Goal: Task Accomplishment & Management: Use online tool/utility

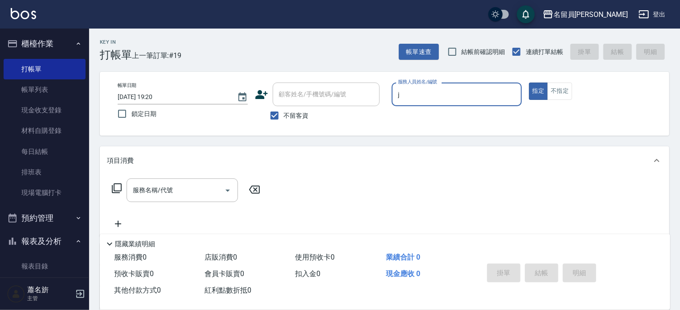
type input "[PERSON_NAME]"
type button "true"
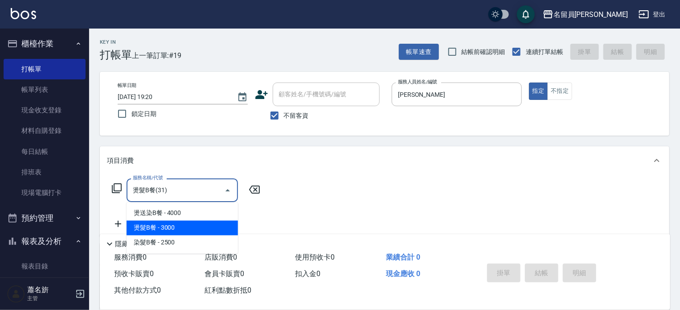
type input "燙髮B餐(31)"
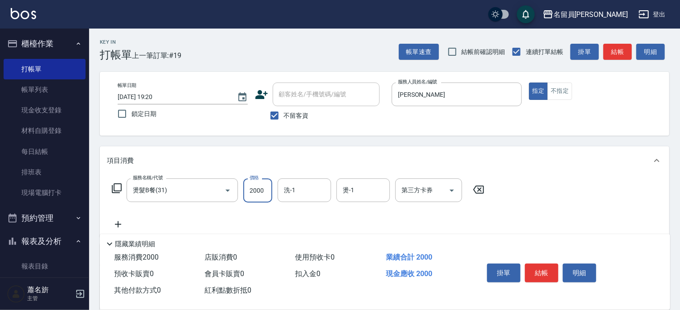
type input "2000"
type input "[PERSON_NAME]-F"
click at [533, 268] on button "結帳" at bounding box center [541, 272] width 33 height 19
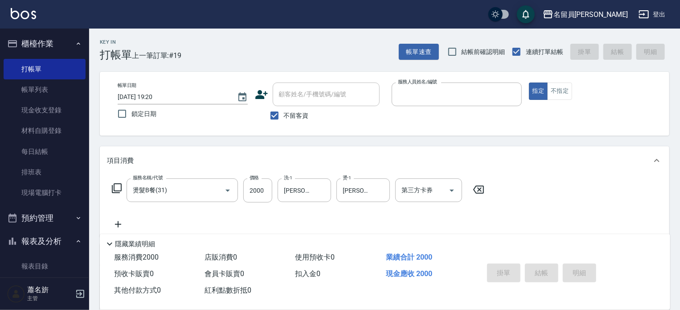
type input "[DATE] 19:53"
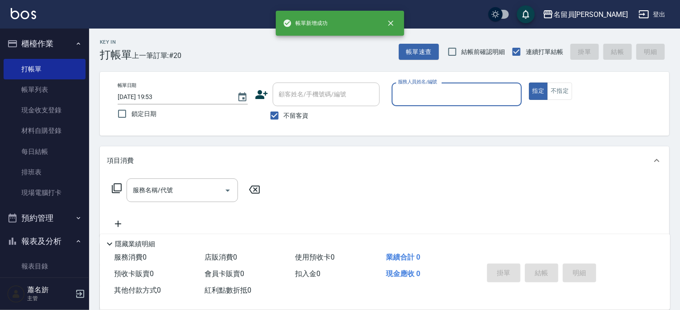
click at [529, 82] on button "指定" at bounding box center [538, 90] width 19 height 17
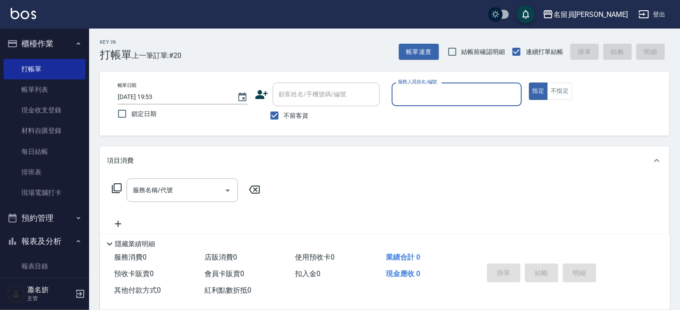
click at [529, 82] on button "指定" at bounding box center [538, 90] width 19 height 17
type input "j"
click at [529, 82] on button "指定" at bounding box center [538, 90] width 19 height 17
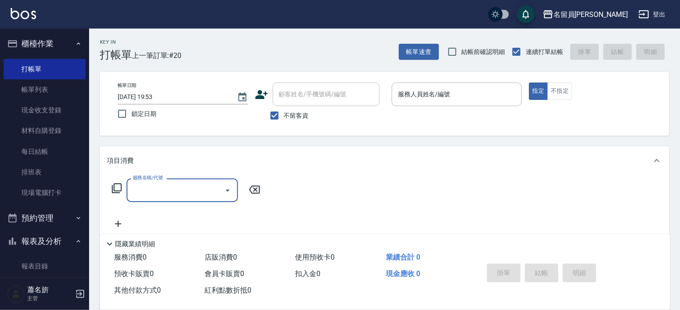
type input "j"
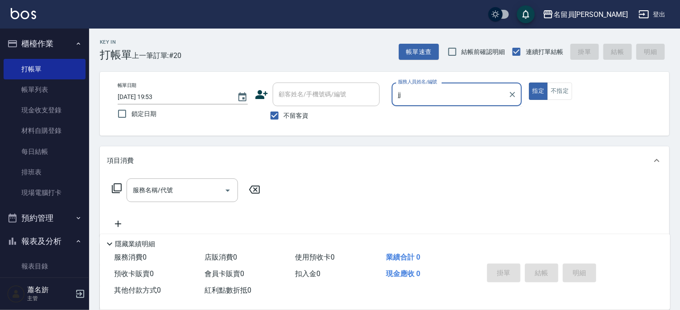
type input "jj"
click at [529, 82] on button "指定" at bounding box center [538, 90] width 19 height 17
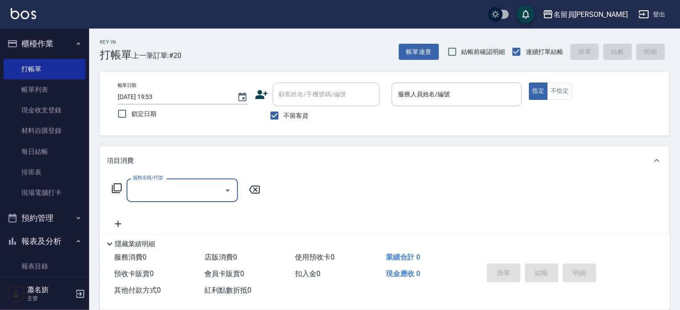
type input "j"
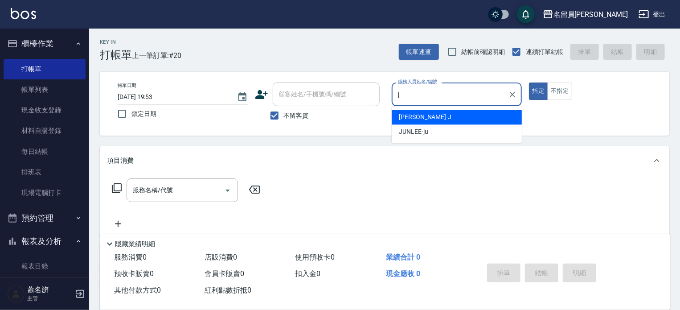
type input "[PERSON_NAME]"
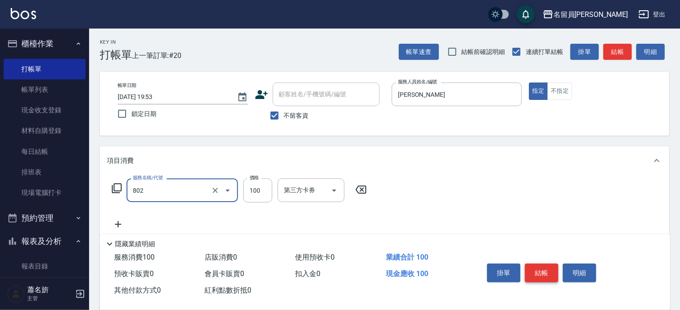
type input "VIP儲值(802)"
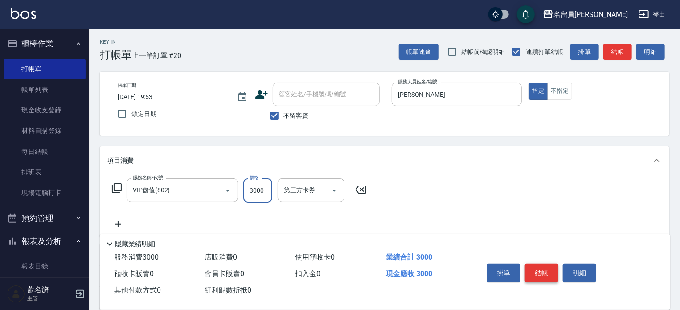
type input "3000"
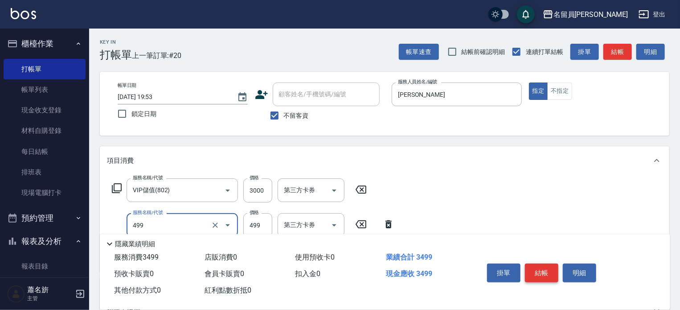
type input "去角質洗髮(499)"
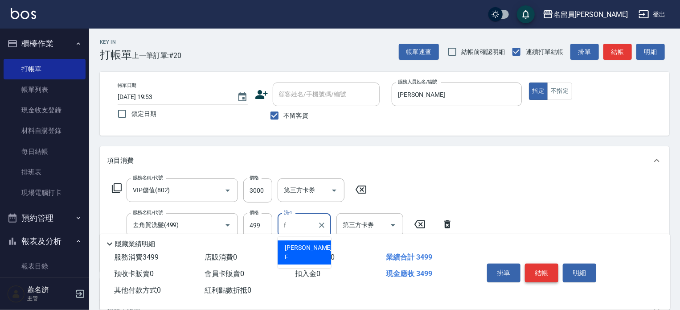
type input "[PERSON_NAME]-F"
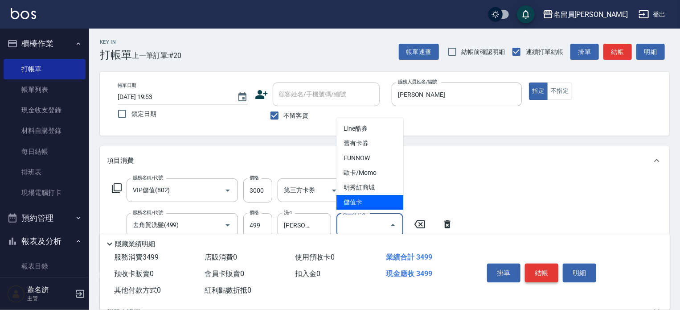
type input "儲值卡"
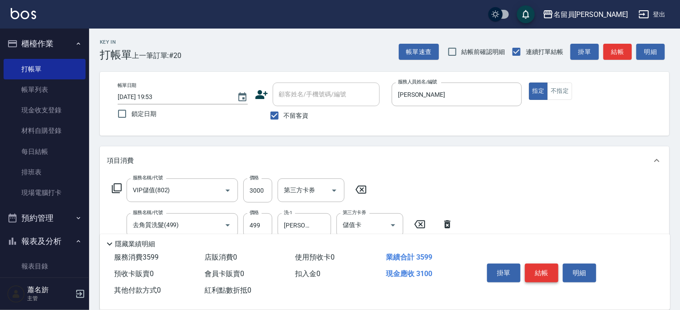
type input "剪髮(302)"
type input "230"
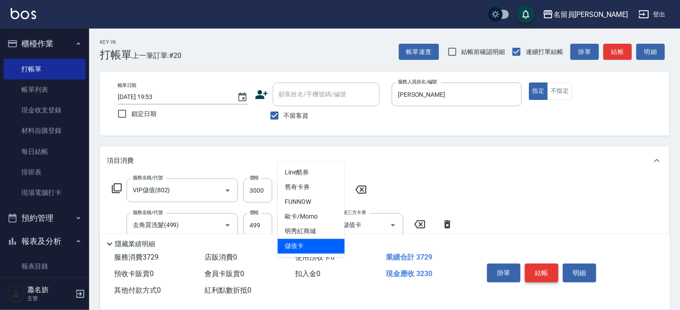
type input "儲值卡"
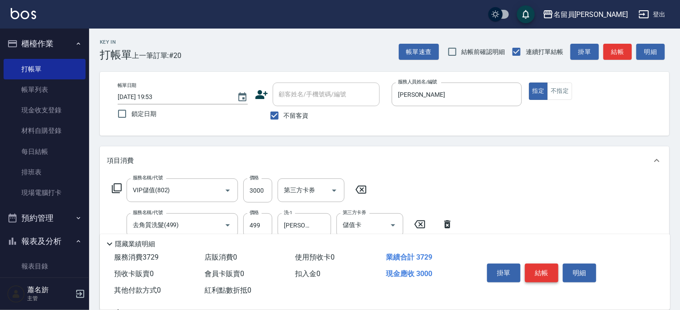
click at [533, 268] on button "結帳" at bounding box center [541, 272] width 33 height 19
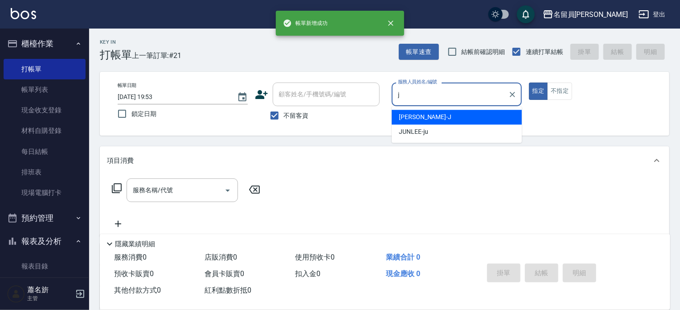
type input "[PERSON_NAME]"
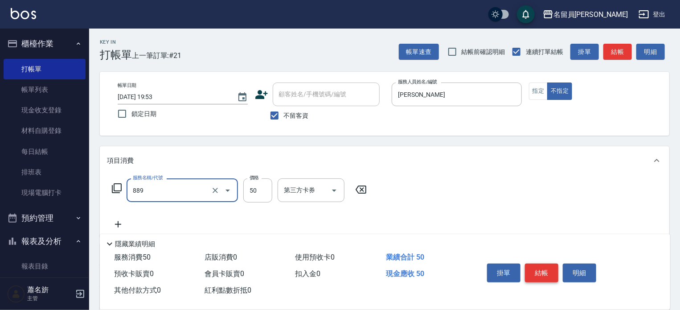
type input "精油(889)"
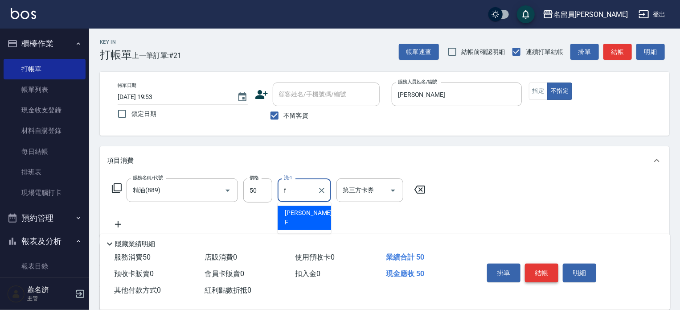
type input "[PERSON_NAME]-F"
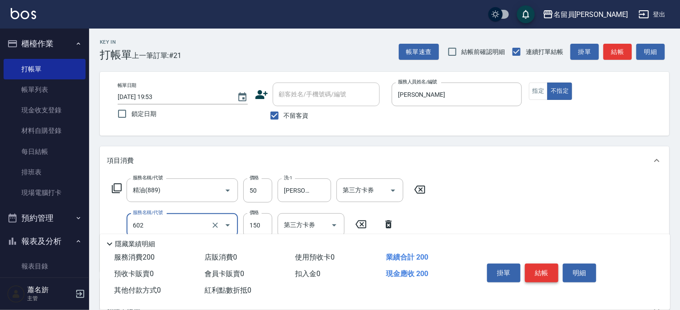
type input "一般洗髮(602)"
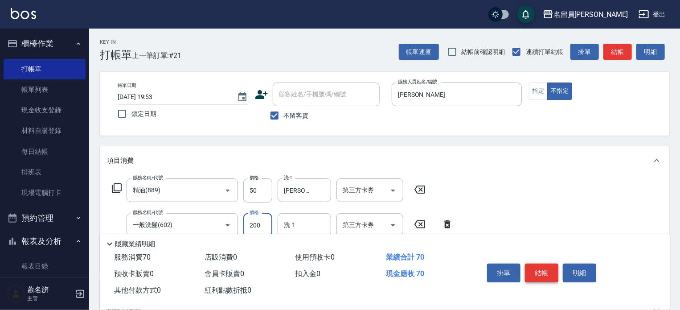
type input "200"
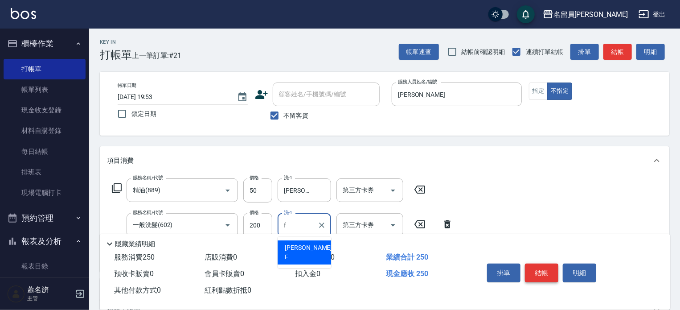
type input "[PERSON_NAME]-F"
type input "瞬間保養(415)"
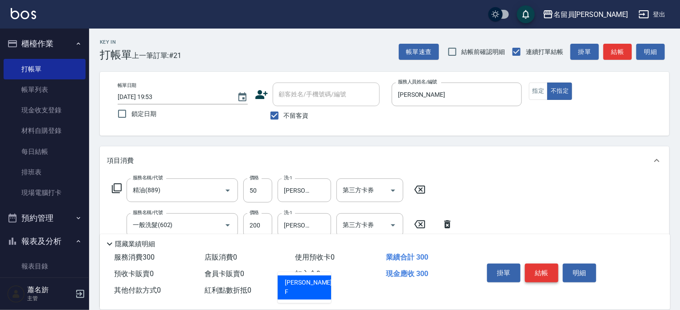
type input "[PERSON_NAME]-F"
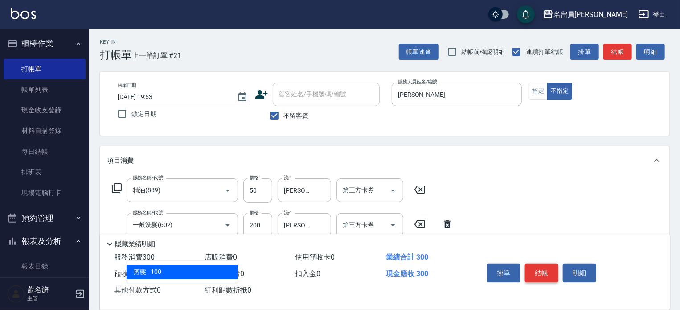
type input "剪髮(302)"
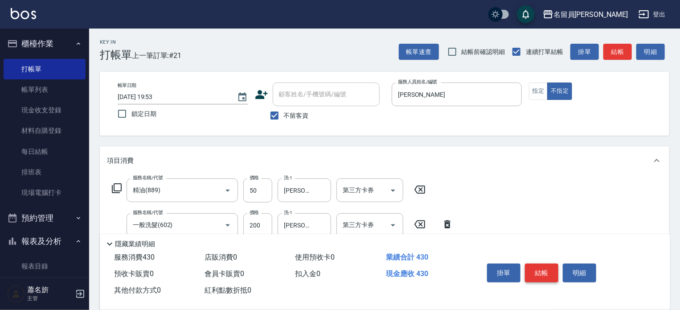
type input "130"
click at [539, 268] on button "結帳" at bounding box center [541, 272] width 33 height 19
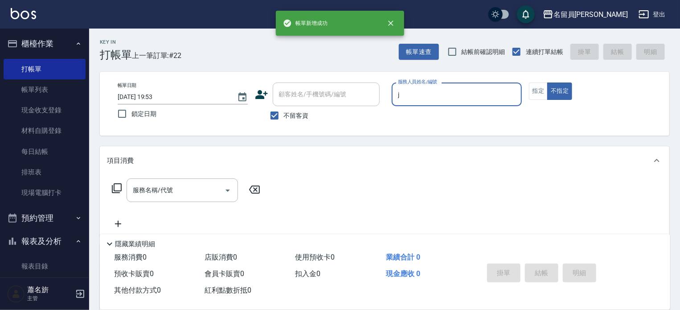
type input "[PERSON_NAME]"
type button "false"
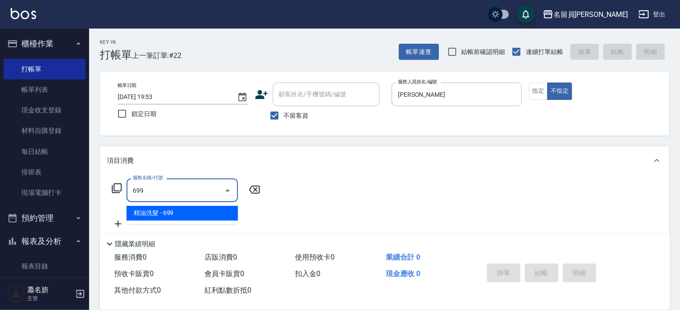
type input "精油洗髮(699)"
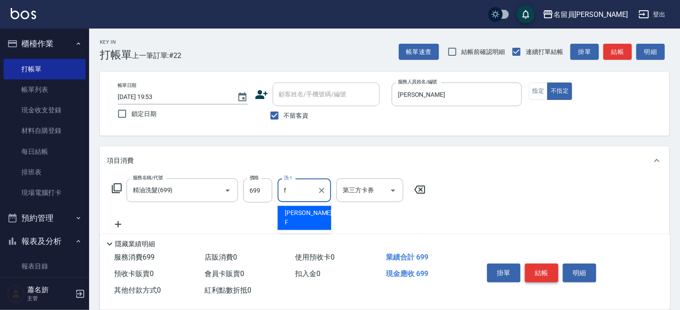
type input "[PERSON_NAME]-F"
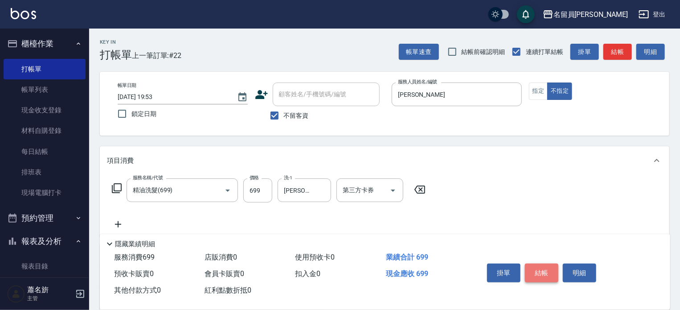
click at [539, 267] on button "結帳" at bounding box center [541, 272] width 33 height 19
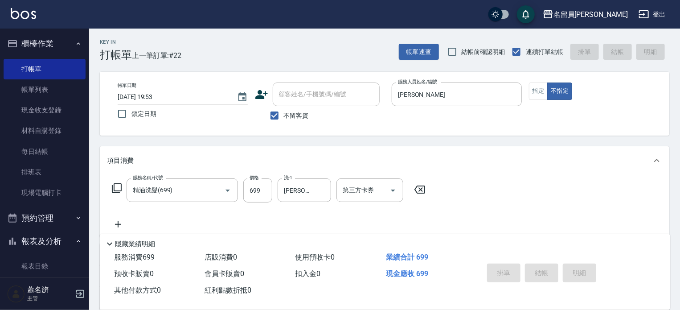
type input "[DATE] 19:54"
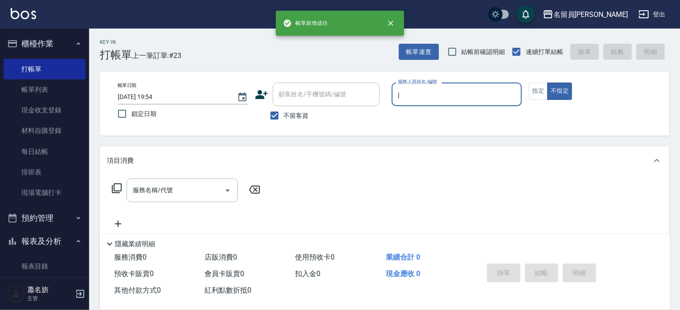
type input "[PERSON_NAME]"
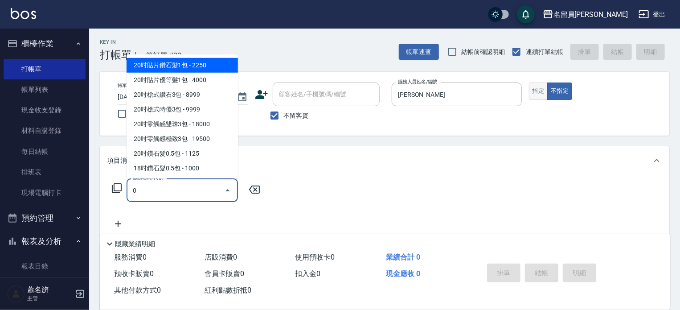
type input "0"
click at [535, 89] on button "指定" at bounding box center [538, 90] width 19 height 17
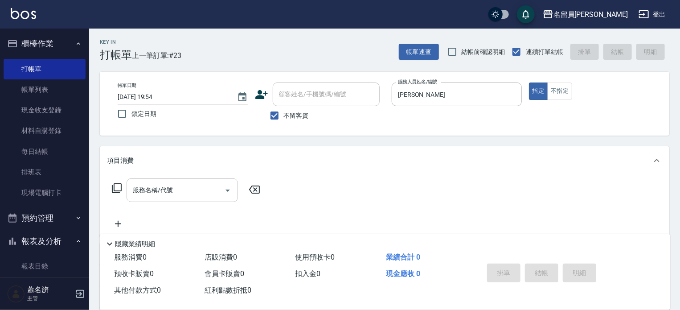
click at [154, 195] on input "服務名稱/代號" at bounding box center [176, 190] width 90 height 16
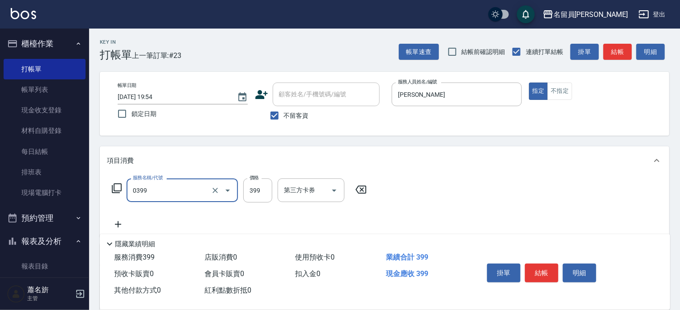
type input "海鹽SPA(0399)"
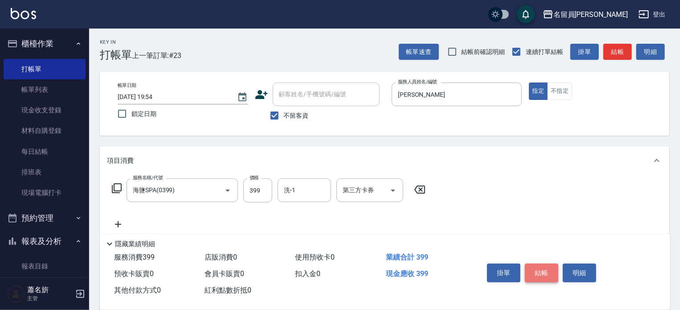
click at [544, 271] on button "結帳" at bounding box center [541, 272] width 33 height 19
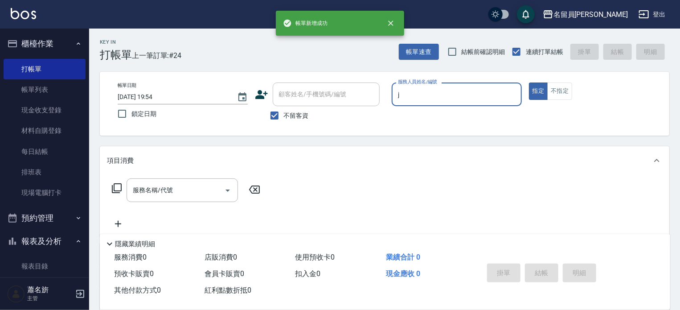
type input "[PERSON_NAME]"
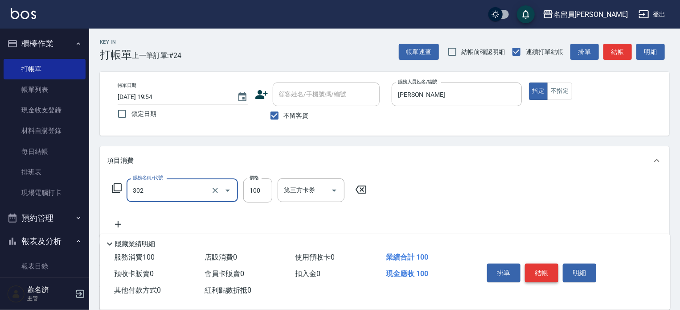
type input "剪髮(302)"
type input "300"
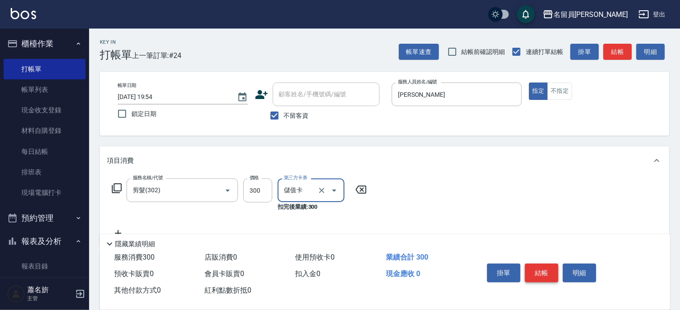
type input "儲值卡"
click at [544, 271] on button "結帳" at bounding box center [541, 272] width 33 height 19
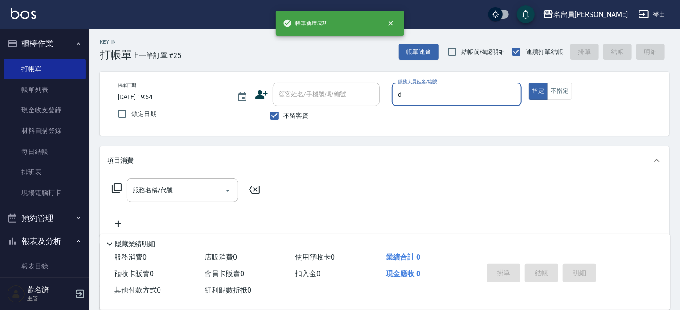
type input "小D-D"
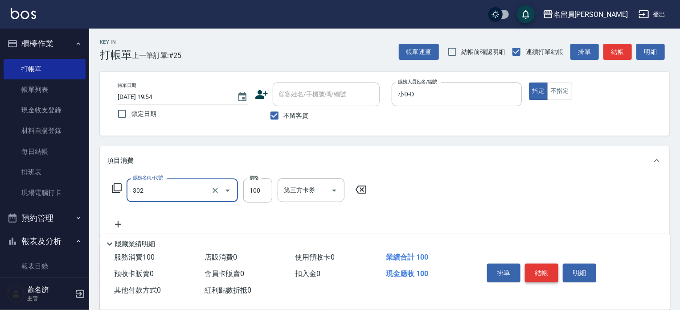
type input "剪髮(302)"
type input "300"
click at [544, 271] on button "結帳" at bounding box center [541, 272] width 33 height 19
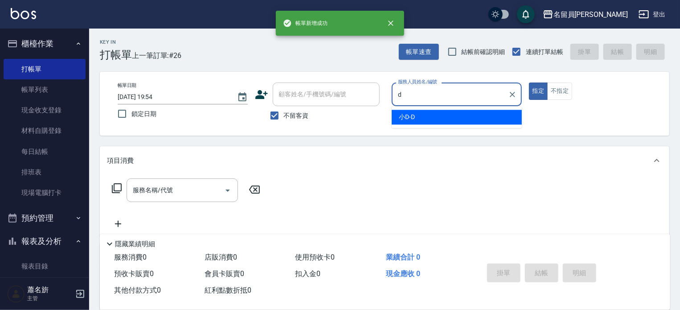
type input "小D-D"
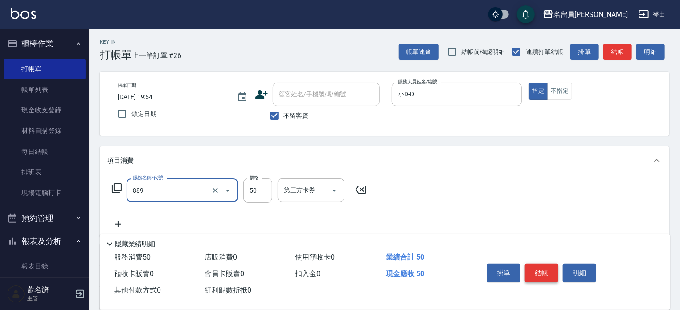
type input "精油(889)"
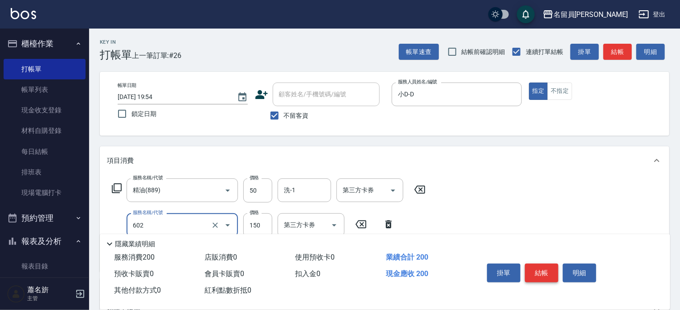
type input "一般洗髮(602)"
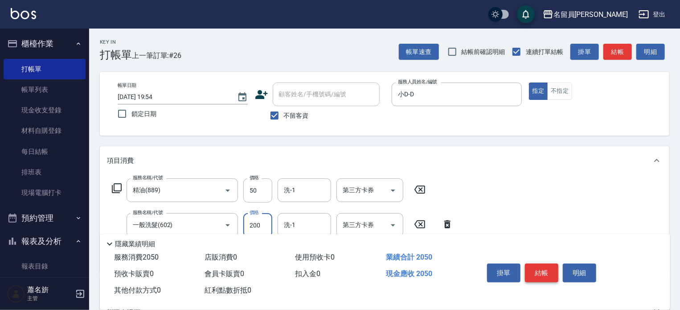
type input "200"
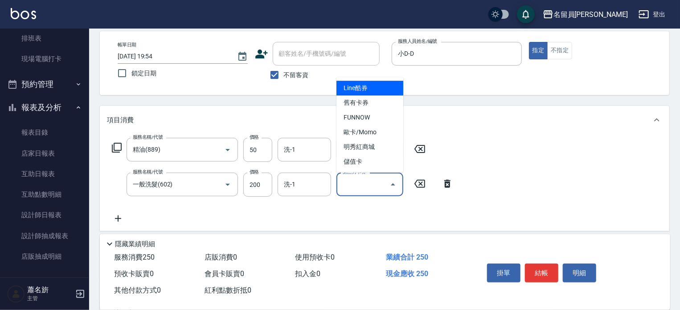
scroll to position [89, 0]
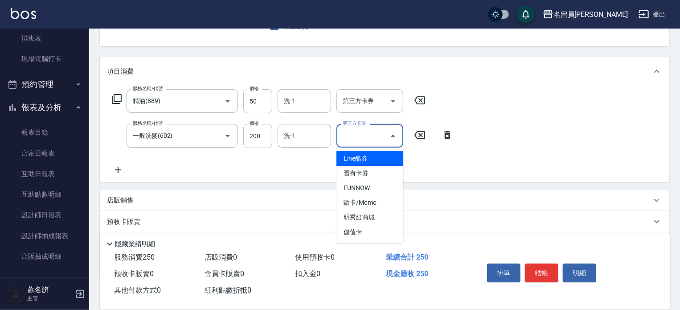
click at [121, 169] on icon at bounding box center [118, 170] width 6 height 6
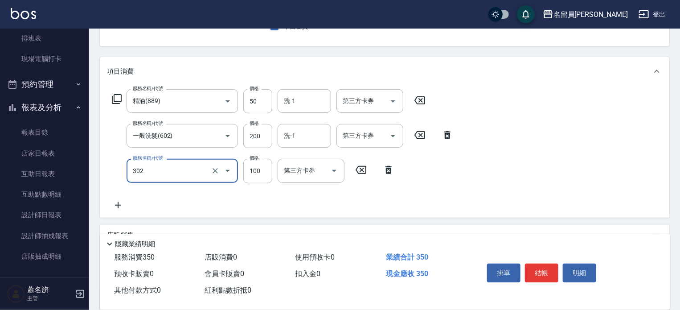
type input "剪髮(302)"
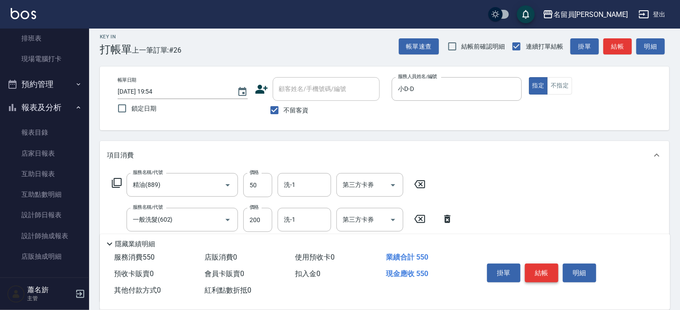
scroll to position [0, 0]
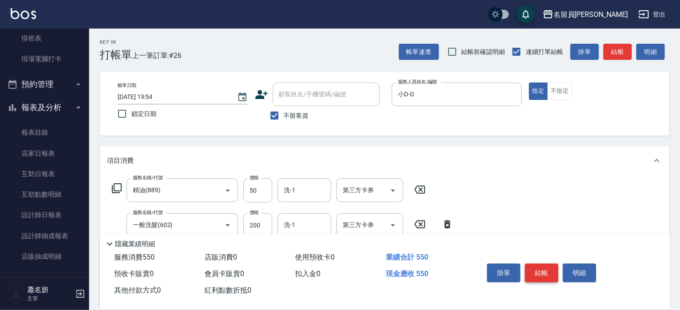
type input "300"
click at [546, 272] on button "結帳" at bounding box center [541, 272] width 33 height 19
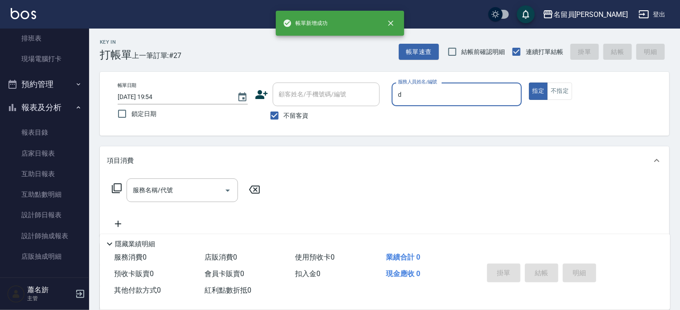
type input "小D-D"
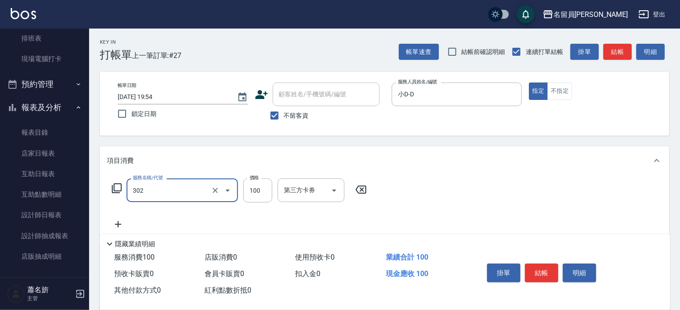
type input "剪髮(302)"
type input "300"
click at [544, 272] on button "結帳" at bounding box center [541, 272] width 33 height 19
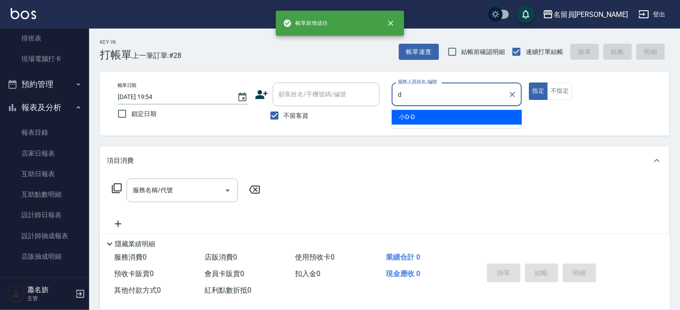
type input "小D-D"
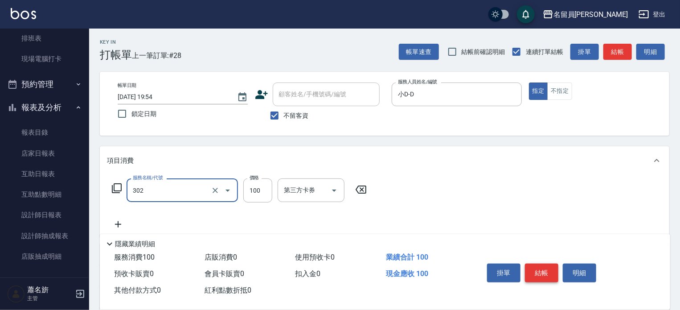
type input "剪髮(302)"
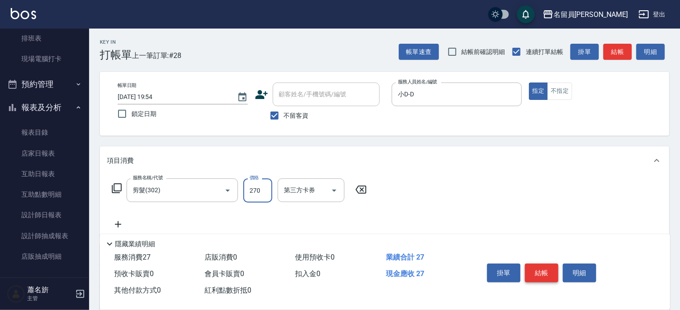
type input "270"
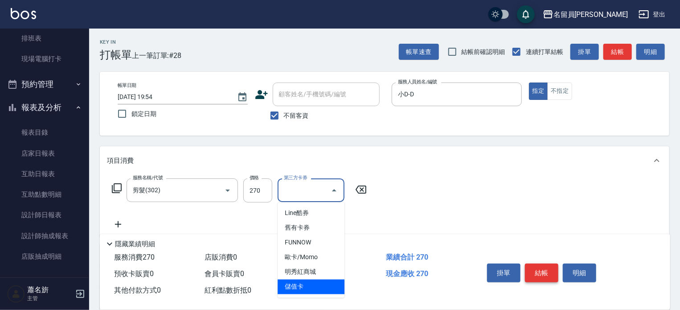
type input "儲值卡"
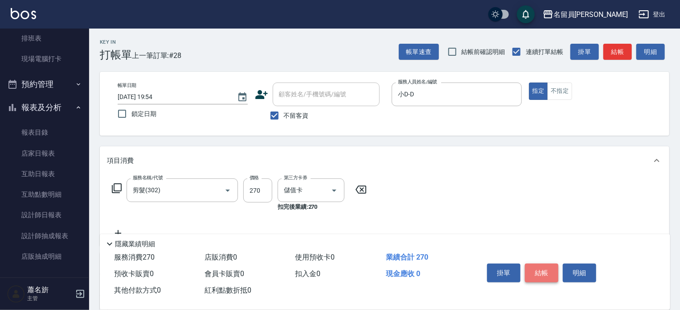
click at [544, 272] on button "結帳" at bounding box center [541, 272] width 33 height 19
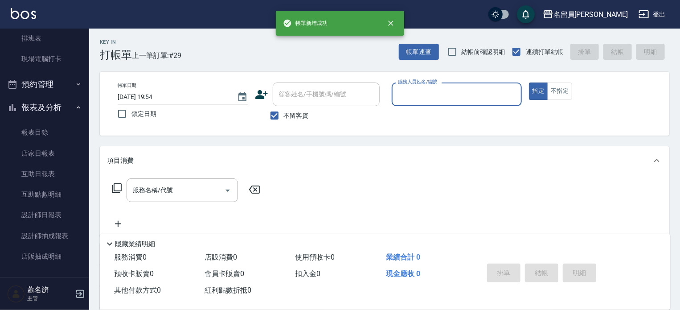
click at [529, 82] on button "指定" at bounding box center [538, 90] width 19 height 17
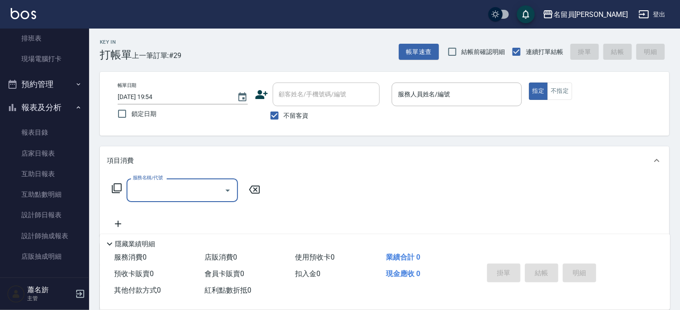
type input "d"
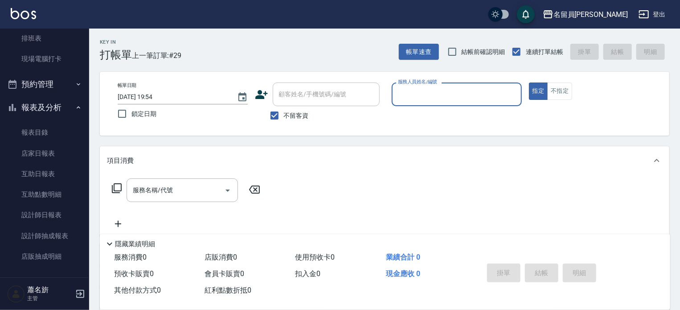
click at [529, 82] on button "指定" at bounding box center [538, 90] width 19 height 17
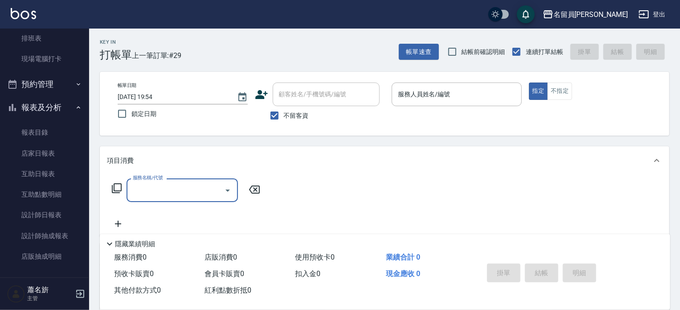
type input "d"
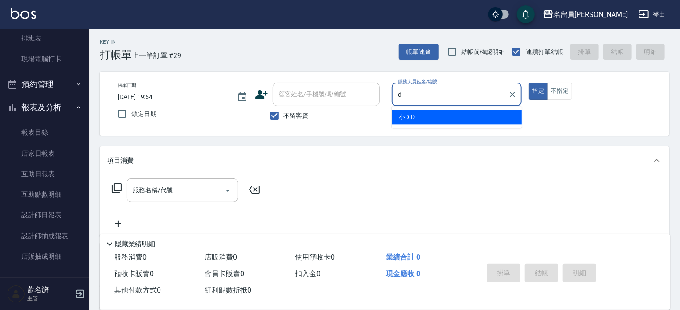
type input "小D-D"
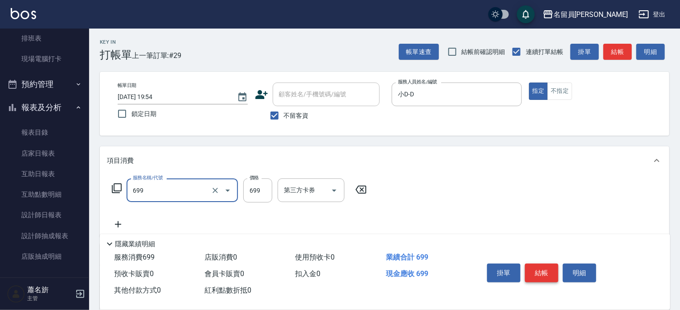
type input "精油洗髮(699)"
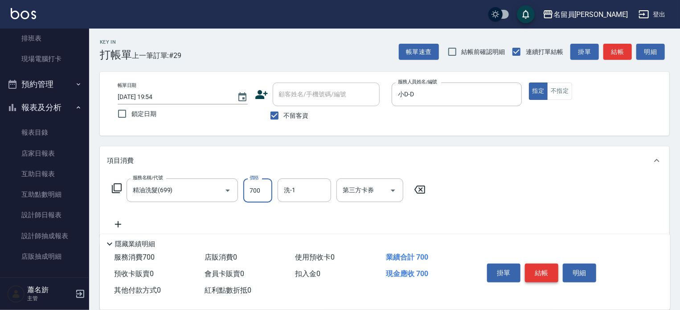
type input "700"
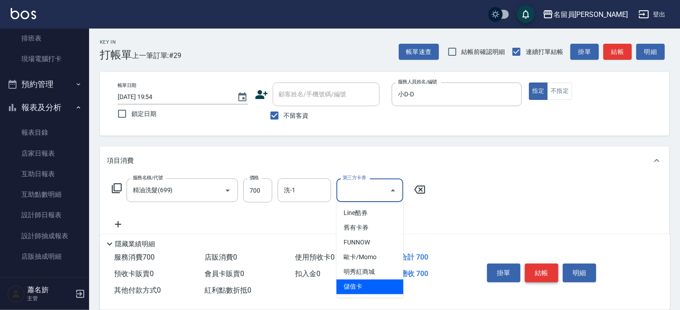
type input "儲值卡"
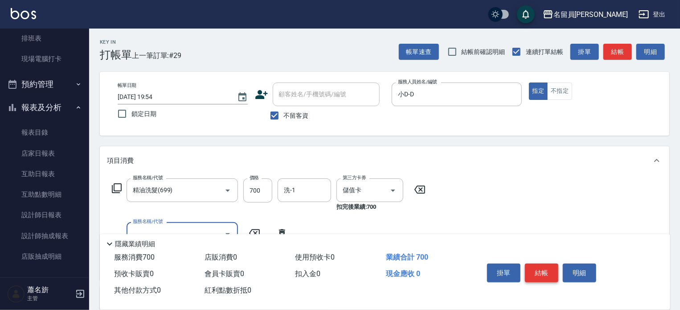
type input "6"
type input "剪髮(302)"
type input "340"
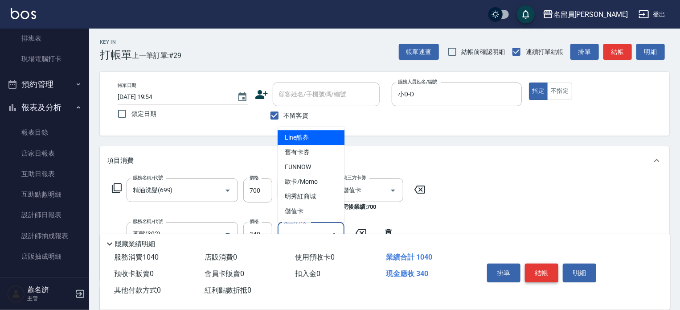
type input "儲值卡"
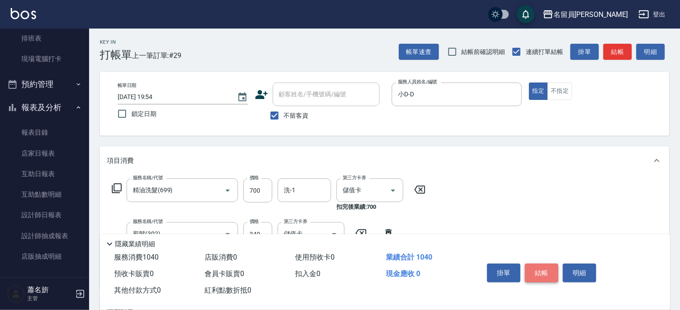
click at [544, 272] on button "結帳" at bounding box center [541, 272] width 33 height 19
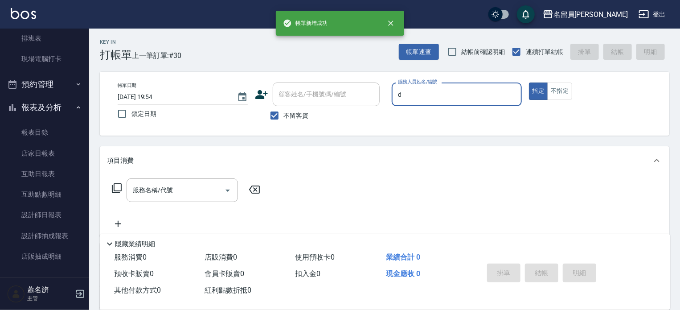
type input "小D-D"
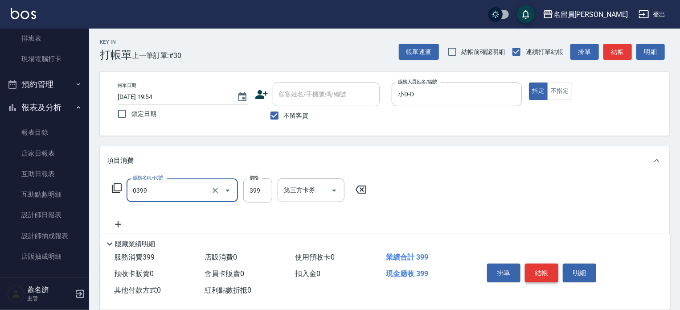
type input "海鹽SPA(0399)"
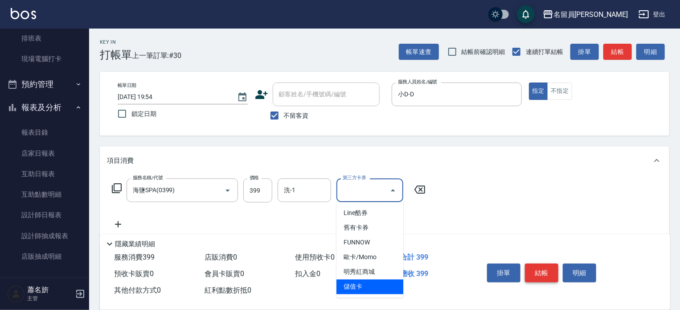
type input "儲值卡"
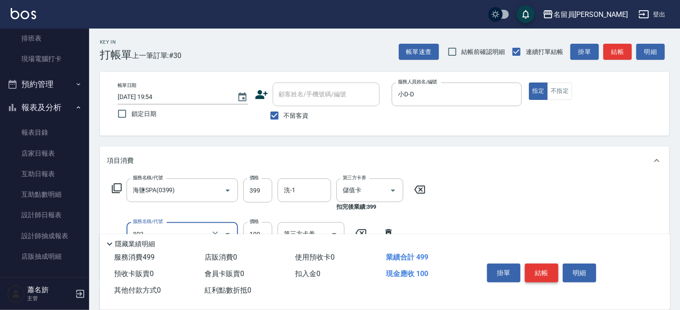
type input "剪髮(302)"
click at [248, 192] on input "399" at bounding box center [257, 190] width 29 height 24
type input "400"
type input "350"
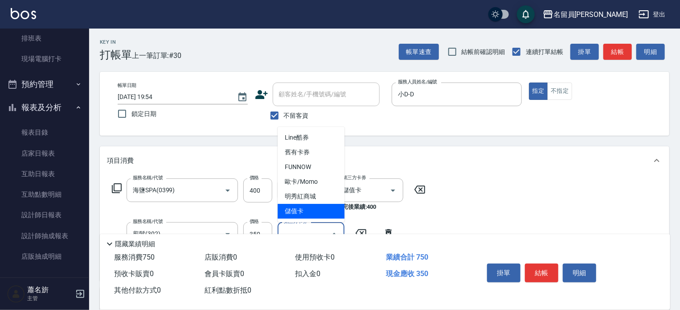
type input "儲值卡"
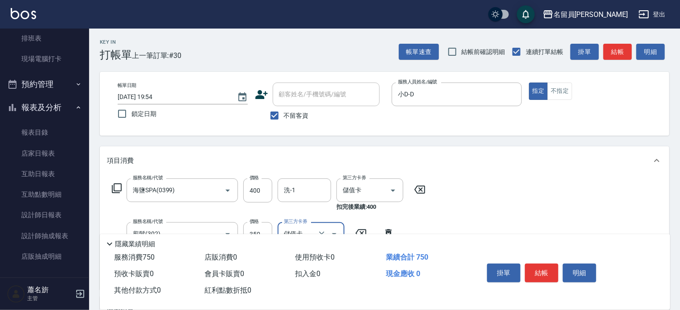
click at [547, 277] on button "結帳" at bounding box center [541, 272] width 33 height 19
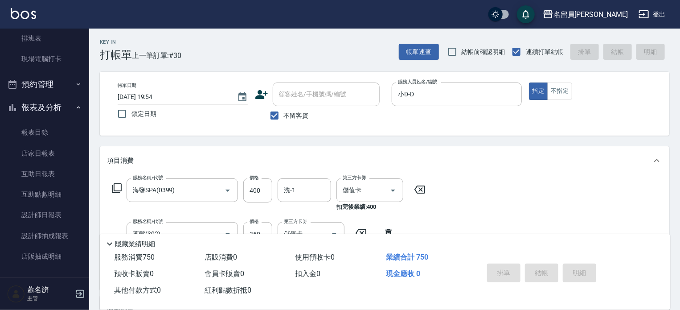
type input "[DATE] 19:55"
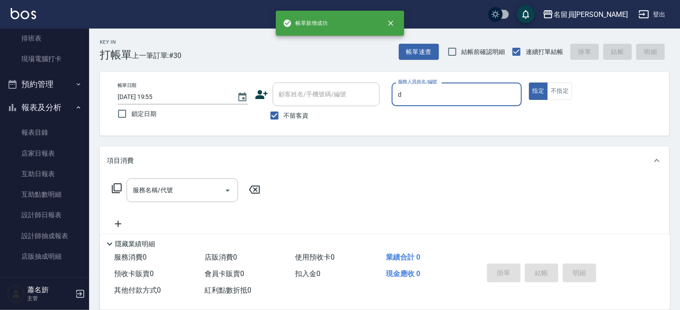
type input "小D-D"
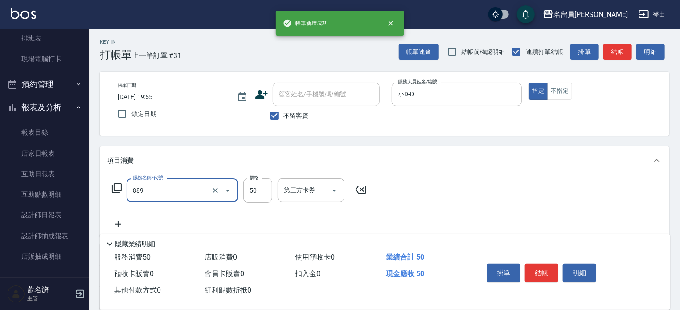
type input "精油(889)"
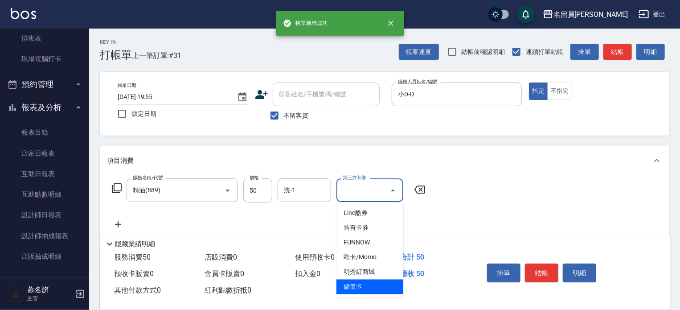
type input "儲值卡"
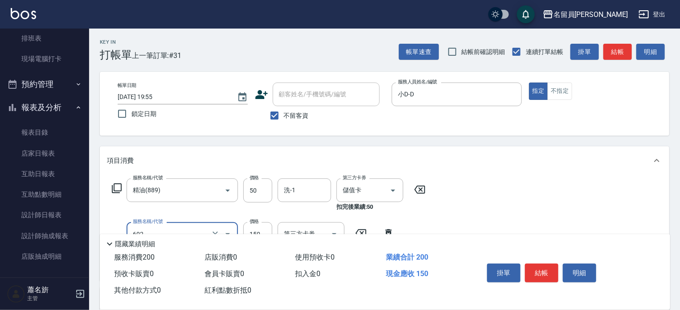
type input "一般洗髮(602)"
type input "200"
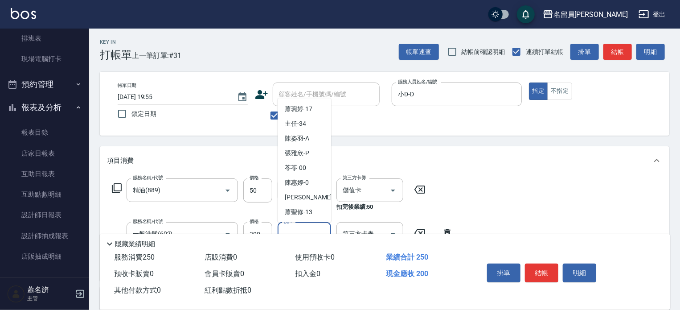
scroll to position [404, 0]
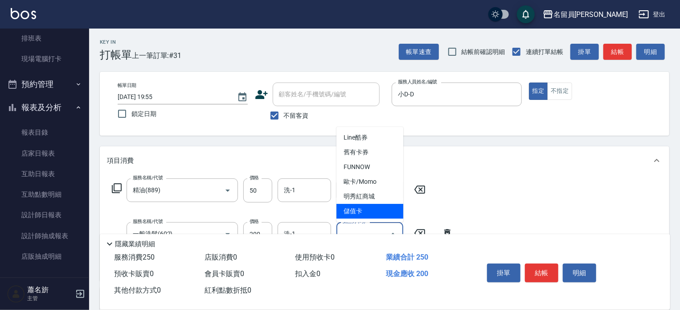
type input "儲值卡"
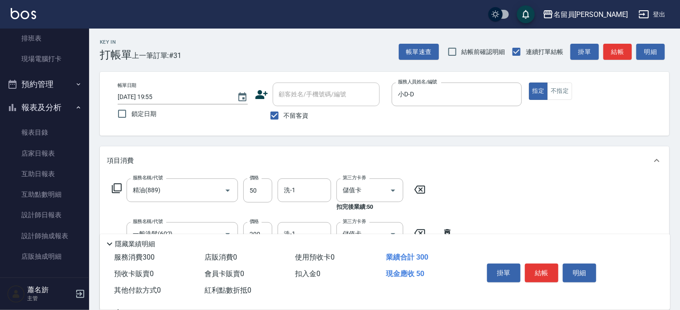
type input "瞬間保養(415)"
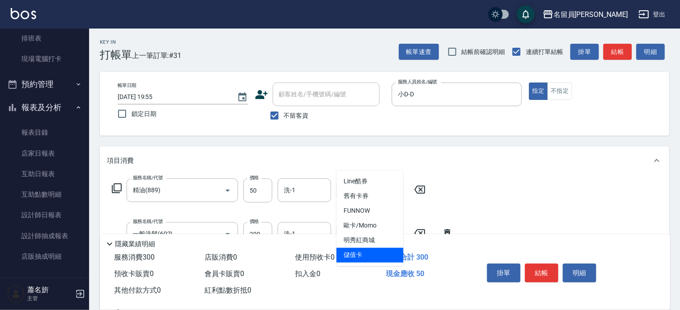
type input "儲值卡"
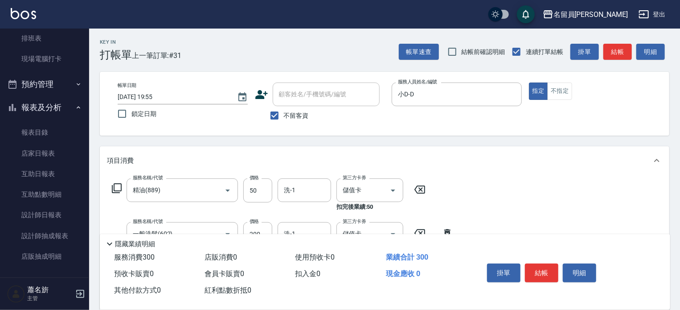
scroll to position [166, 0]
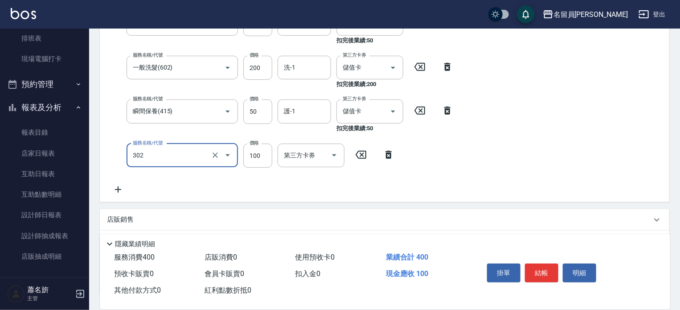
type input "剪髮(302)"
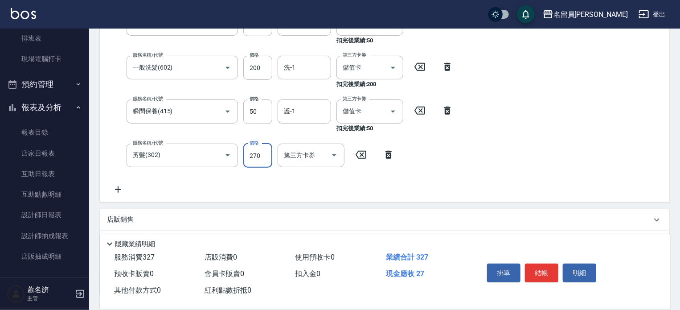
type input "270"
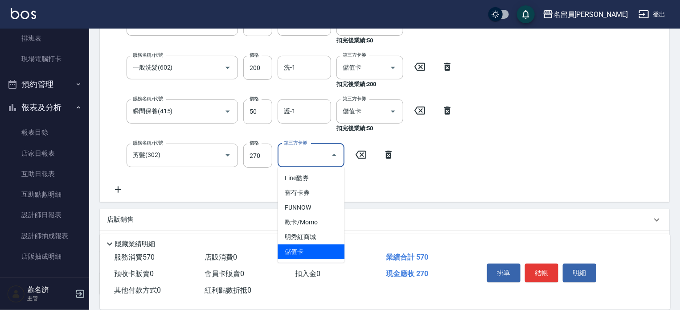
type input "儲值卡"
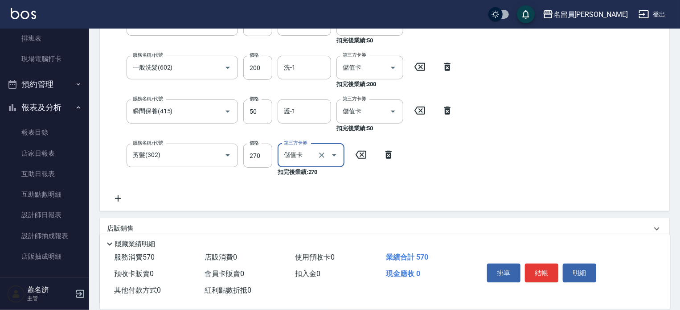
drag, startPoint x: 557, startPoint y: 272, endPoint x: 557, endPoint y: 265, distance: 6.7
click at [557, 271] on button "結帳" at bounding box center [541, 272] width 33 height 19
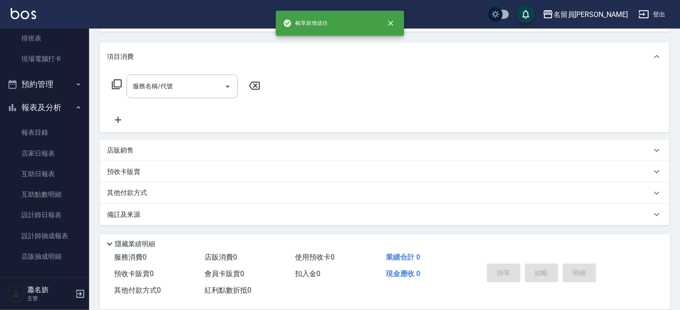
scroll to position [0, 0]
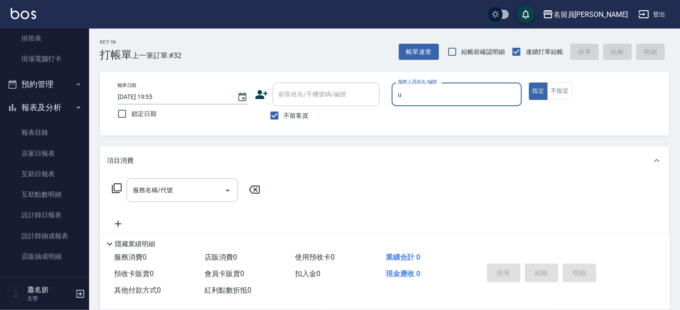
type input "una-u"
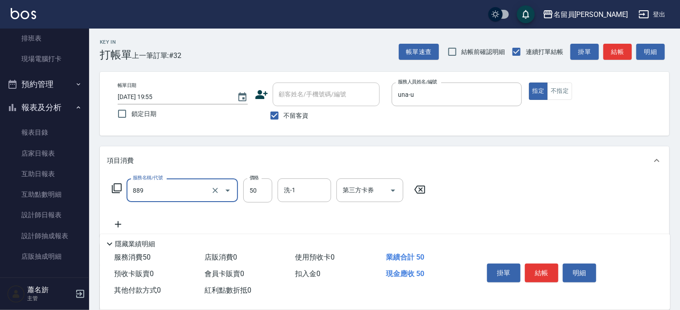
type input "精油(889)"
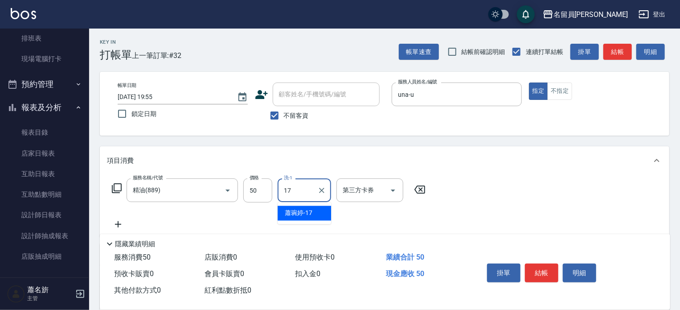
type input "[PERSON_NAME]-17"
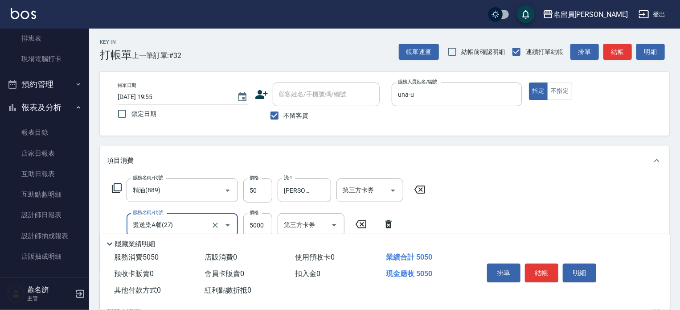
type input "燙送染A餐(27)"
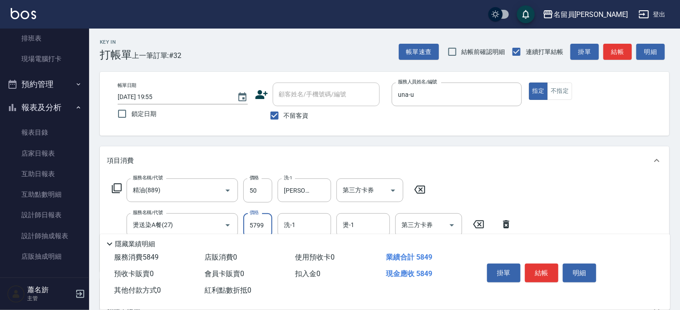
type input "5799"
type input "[PERSON_NAME]-17"
click at [557, 265] on button "結帳" at bounding box center [541, 272] width 33 height 19
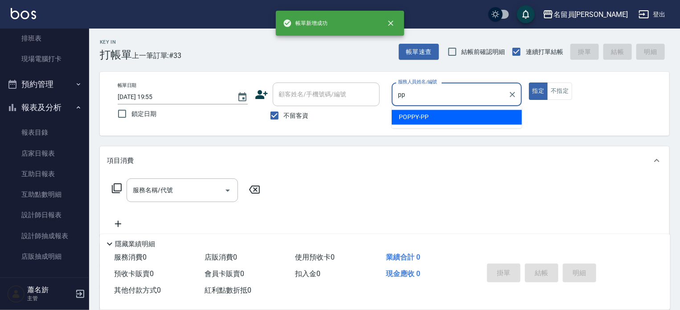
type input "POPPY-PP"
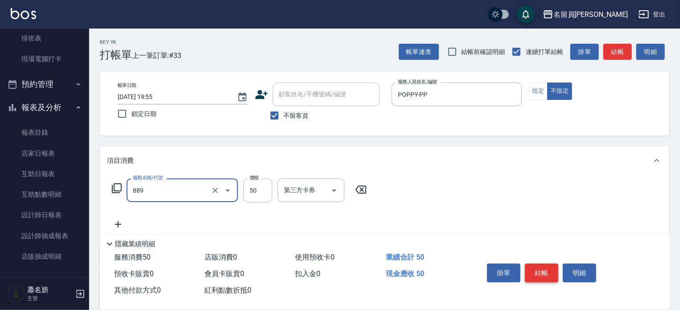
type input "精油(889)"
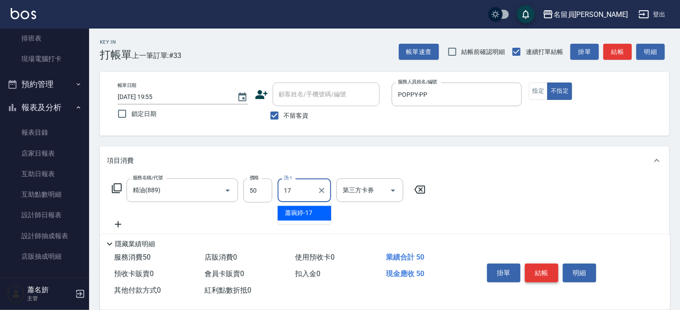
type input "[PERSON_NAME]-17"
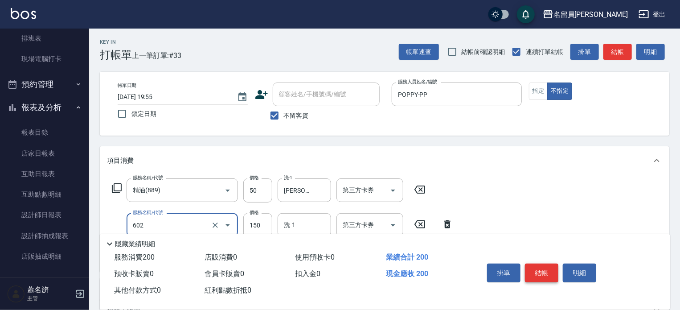
type input "一般洗髮(602)"
type input "200"
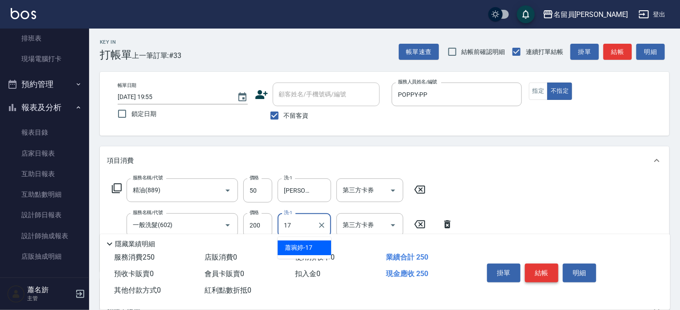
type input "[PERSON_NAME]-17"
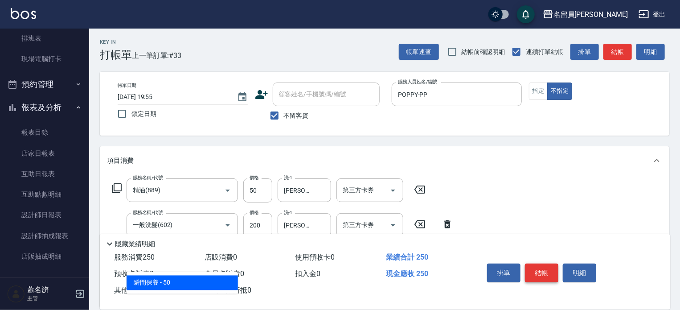
type input "瞬間保養(415)"
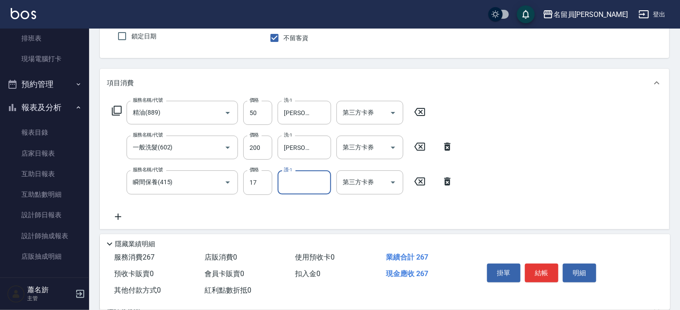
scroll to position [89, 0]
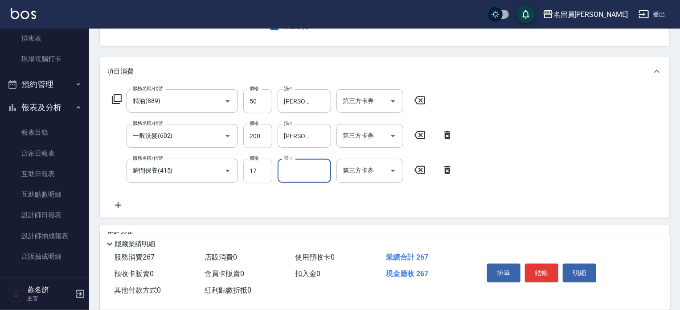
click at [266, 170] on input "17" at bounding box center [257, 171] width 29 height 24
type input "50"
type input "[PERSON_NAME]-17"
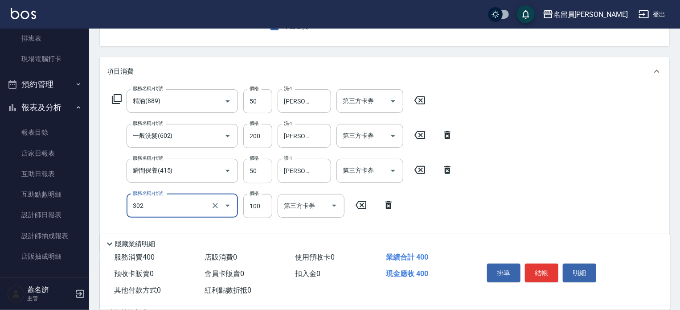
type input "剪髮(302)"
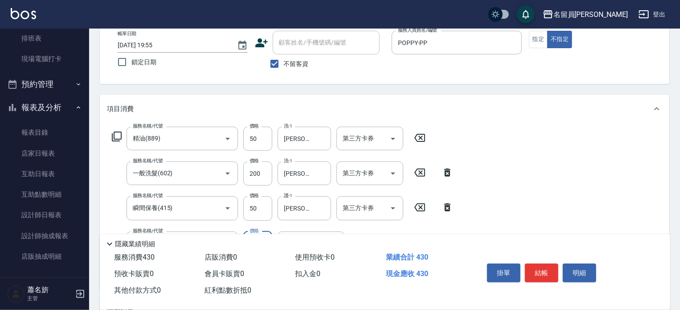
scroll to position [0, 0]
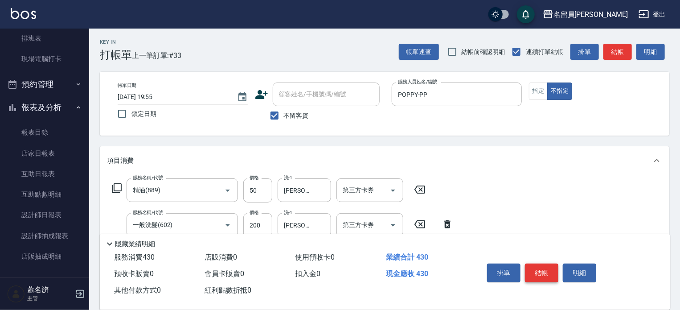
type input "130"
click at [549, 270] on button "結帳" at bounding box center [541, 272] width 33 height 19
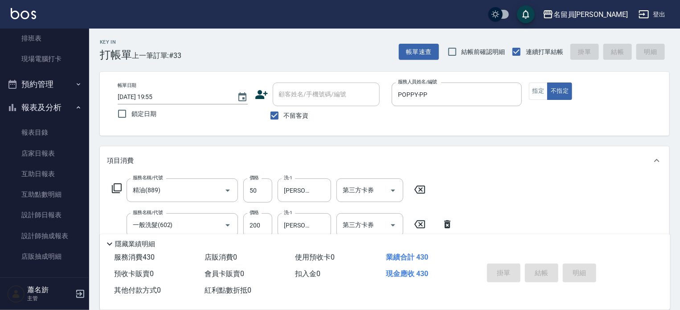
type input "[DATE] 19:56"
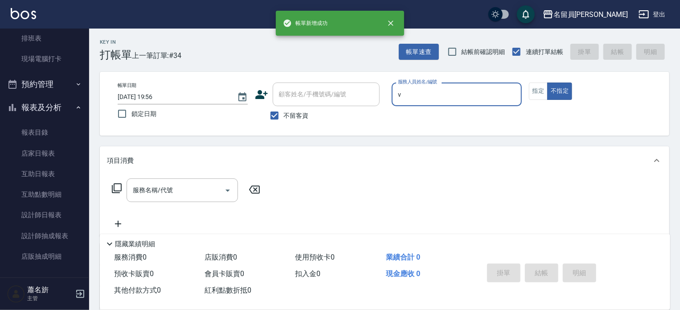
type input "[PERSON_NAME][PERSON_NAME]-V"
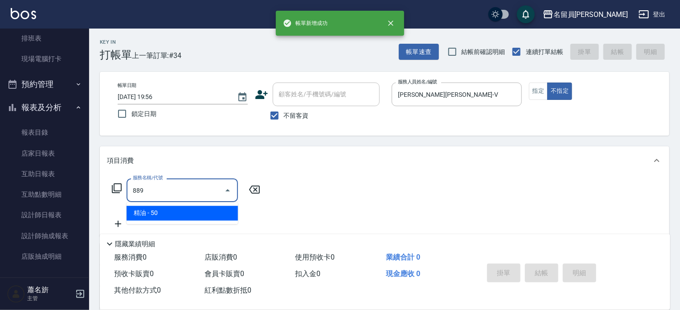
type input "精油(889)"
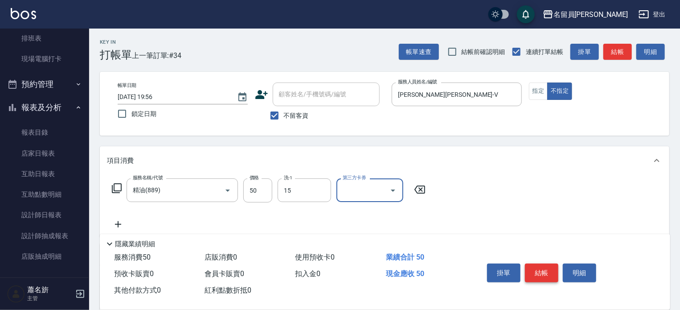
type input "[PERSON_NAME]-15"
click at [113, 222] on icon at bounding box center [118, 224] width 22 height 11
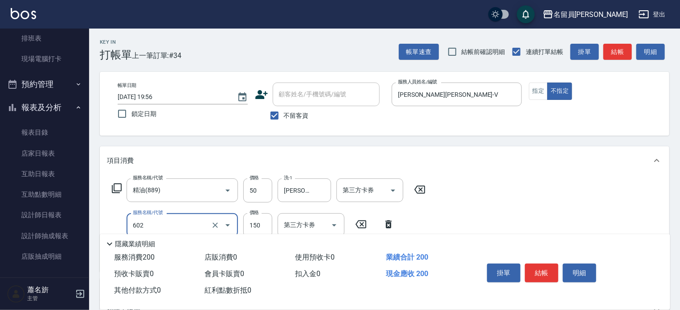
type input "一般洗髮(602)"
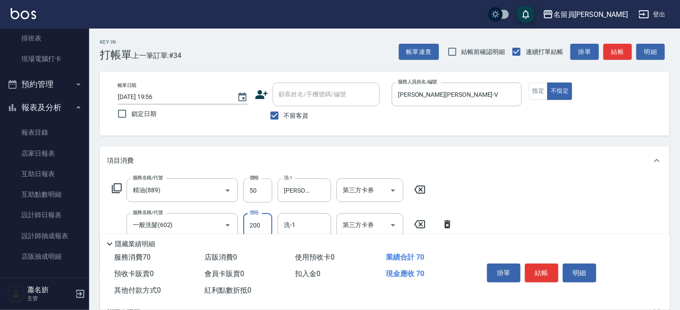
type input "200"
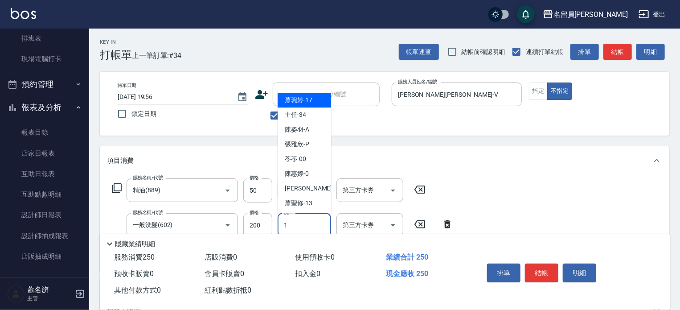
click at [309, 220] on input "1" at bounding box center [304, 225] width 45 height 16
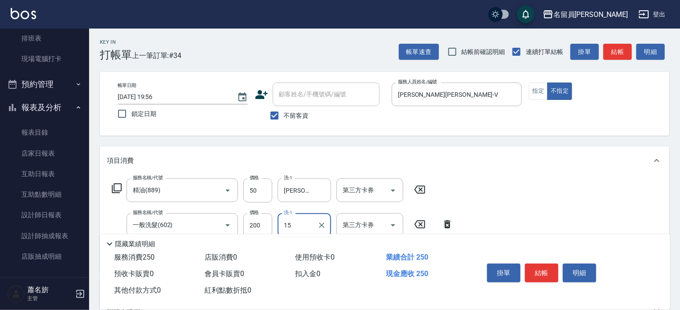
type input "[PERSON_NAME]-15"
type input "剪髮(302)"
type input "300"
click at [545, 99] on div "帳單日期 [DATE] 19:56 鎖定日期 顧客姓名/手機號碼/編號 顧客姓名/手機號碼/編號 不留客資 服務人員姓名/編號 [PERSON_NAME][P…" at bounding box center [385, 103] width 548 height 42
drag, startPoint x: 533, startPoint y: 86, endPoint x: 506, endPoint y: 266, distance: 181.6
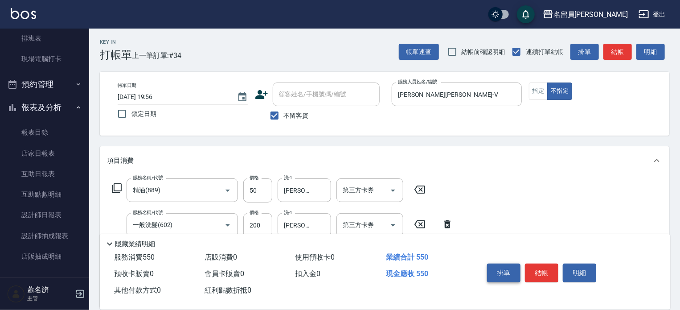
click at [506, 266] on div "Key In 打帳單 上一筆訂單:#34 帳單速查 結帳前確認明細 連續打單結帳 掛單 結帳 明細 帳單日期 [DATE] 19:56 鎖定日期 顧客姓名/手…" at bounding box center [384, 257] width 591 height 456
click at [529, 91] on button "指定" at bounding box center [538, 90] width 19 height 17
click at [546, 274] on button "結帳" at bounding box center [541, 272] width 33 height 19
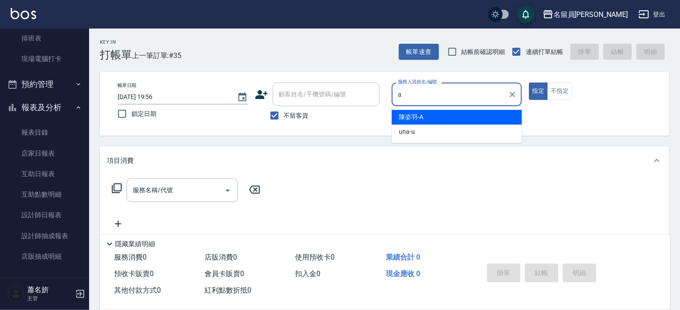
type input "[PERSON_NAME]"
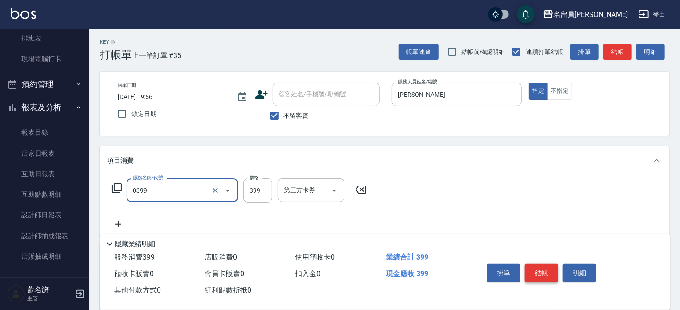
type input "海鹽SPA(0399)"
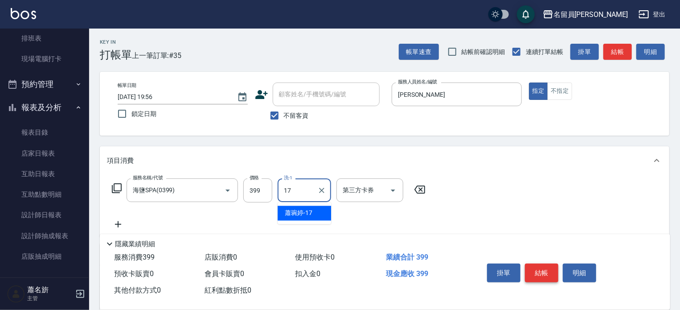
type input "[PERSON_NAME]-17"
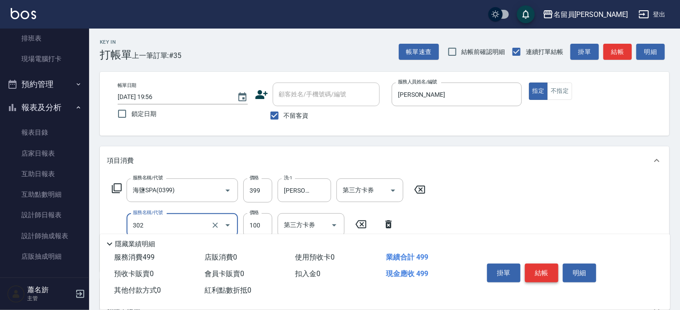
type input "剪髮(302)"
click at [546, 274] on button "結帳" at bounding box center [541, 272] width 33 height 19
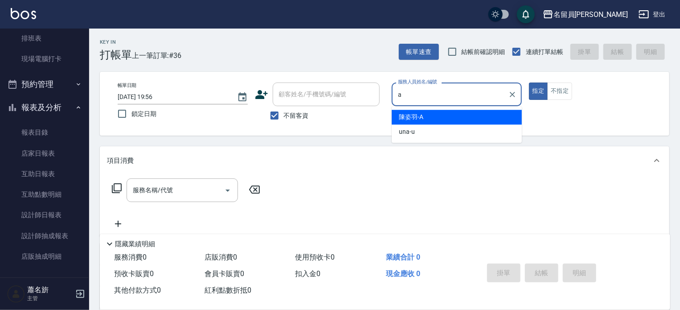
type input "[PERSON_NAME]"
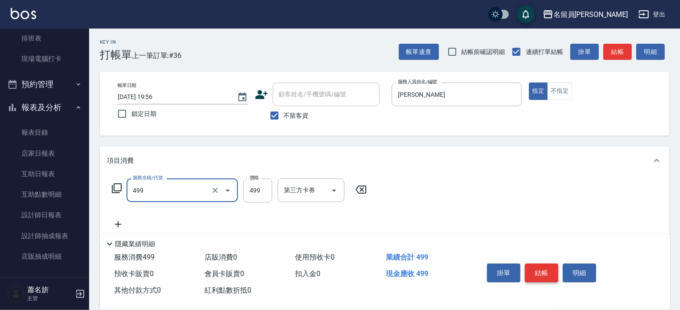
type input "去角質洗髮(499)"
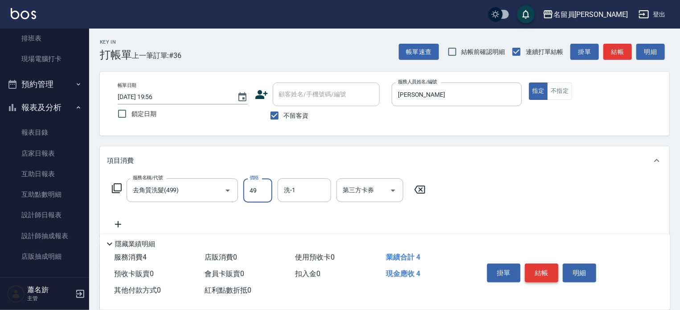
type input "499"
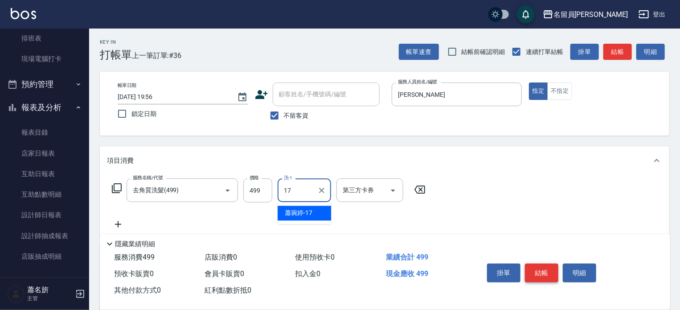
type input "[PERSON_NAME]-17"
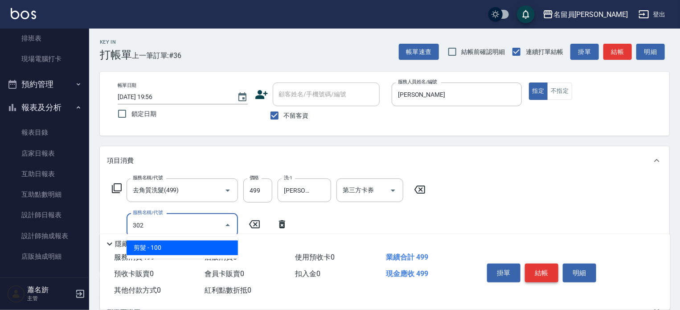
type input "剪髮(302)"
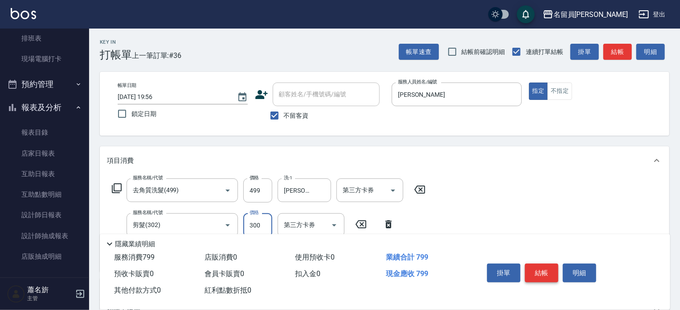
type input "300"
click at [546, 274] on button "結帳" at bounding box center [541, 272] width 33 height 19
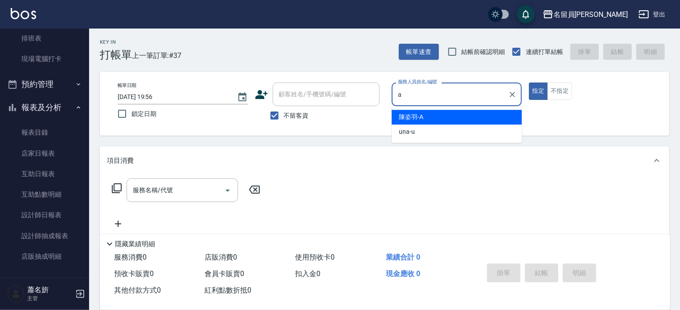
type input "[PERSON_NAME]"
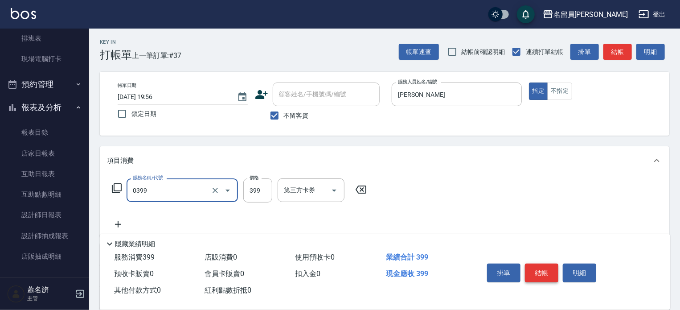
type input "海鹽SPA(0399)"
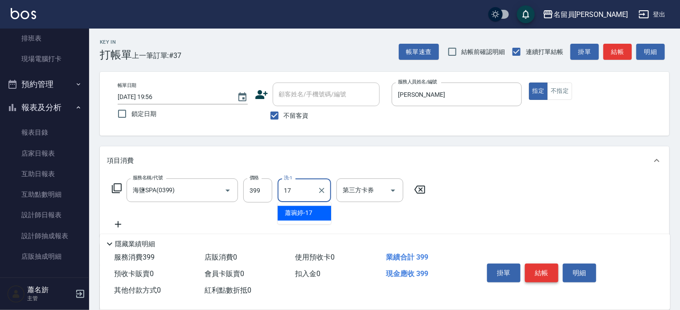
type input "[PERSON_NAME]-17"
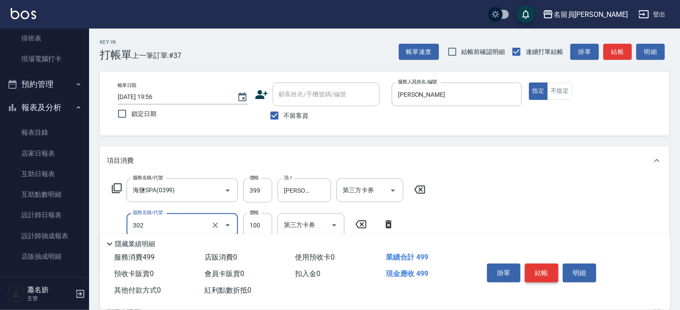
type input "剪髮(302)"
type input "300"
click at [546, 274] on button "結帳" at bounding box center [541, 272] width 33 height 19
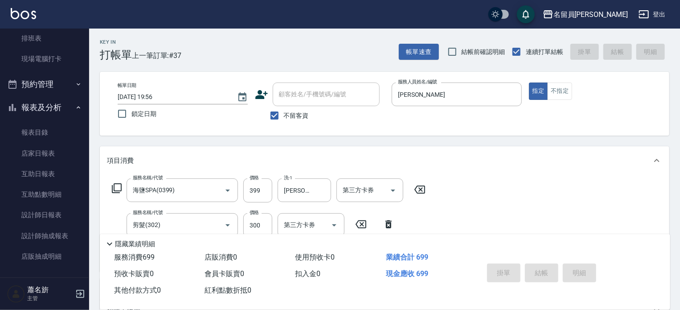
type input "[DATE] 19:57"
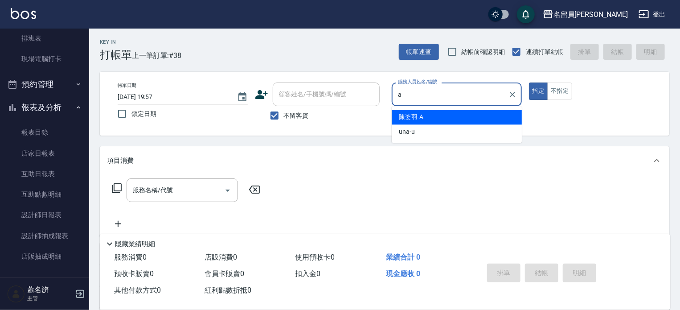
type input "[PERSON_NAME]"
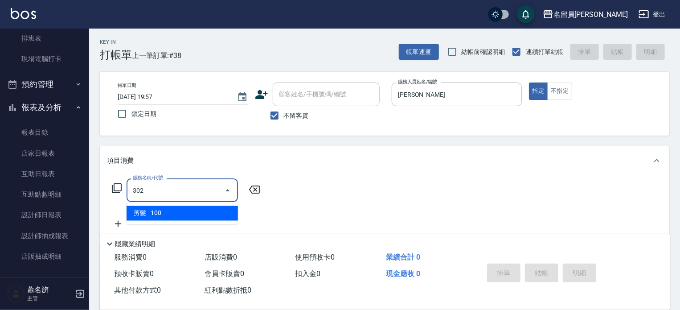
type input "剪髮(302)"
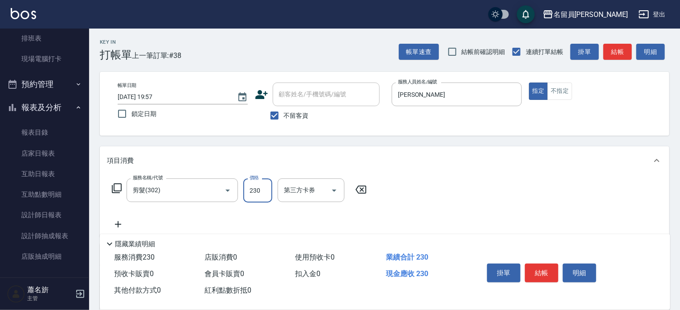
type input "230"
click at [545, 274] on button "結帳" at bounding box center [541, 272] width 33 height 19
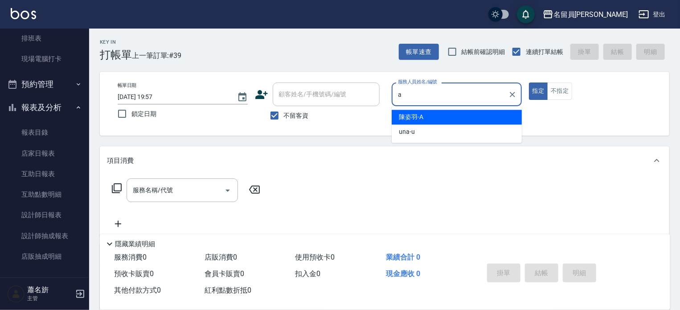
type input "[PERSON_NAME]"
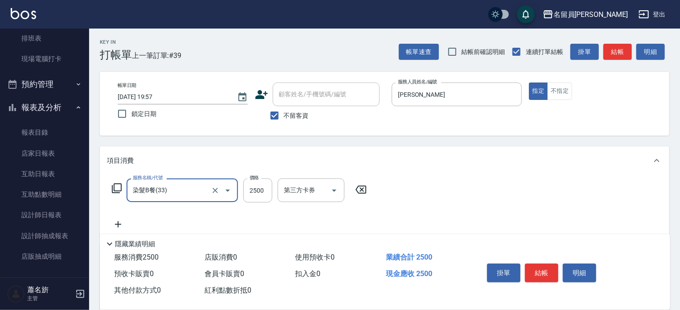
type input "染髮B餐(33)"
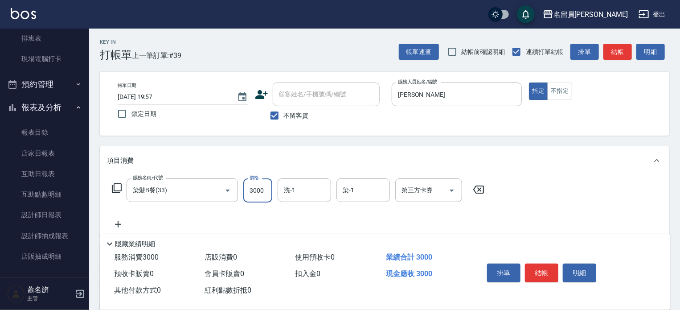
type input "3000"
click at [545, 274] on button "結帳" at bounding box center [541, 272] width 33 height 19
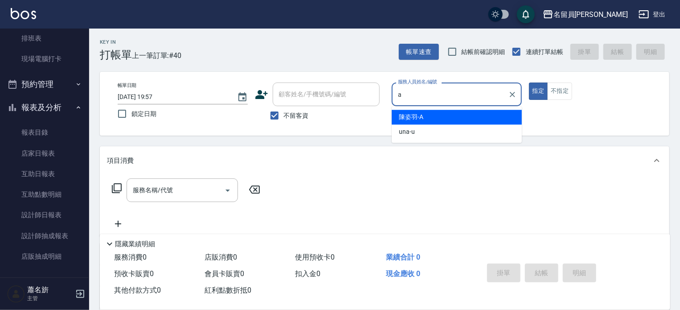
type input "[PERSON_NAME]"
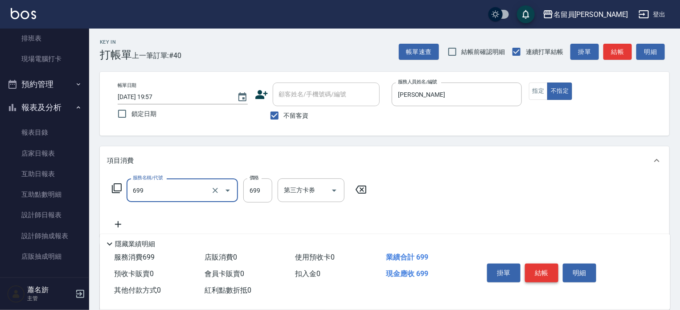
type input "精油洗髮(699)"
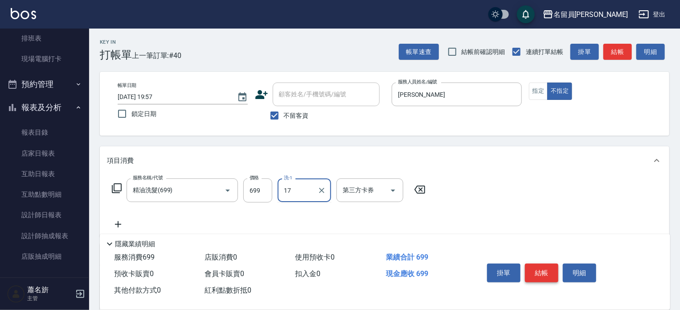
type input "[PERSON_NAME]-17"
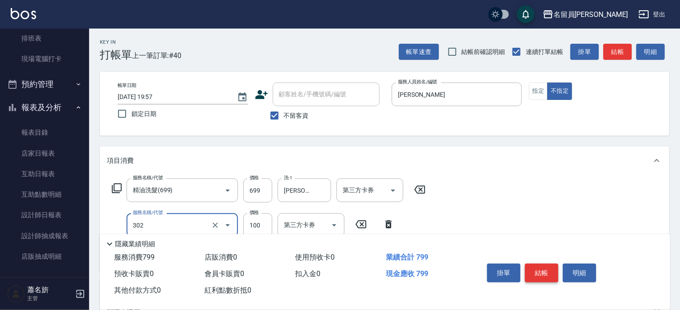
type input "剪髮(302)"
type input "180"
drag, startPoint x: 545, startPoint y: 274, endPoint x: 545, endPoint y: 285, distance: 10.7
click at [545, 282] on div "掛單 結帳 明細" at bounding box center [542, 274] width 116 height 28
click at [553, 260] on div "掛單 結帳 明細" at bounding box center [542, 274] width 116 height 28
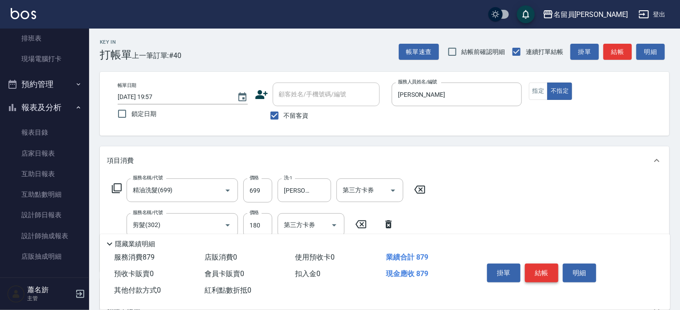
click at [530, 267] on button "結帳" at bounding box center [541, 272] width 33 height 19
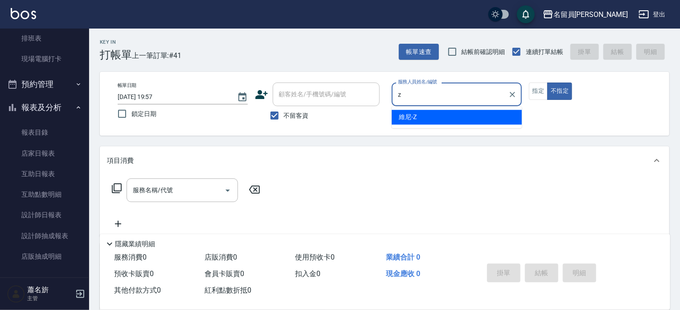
type input "維尼-Z"
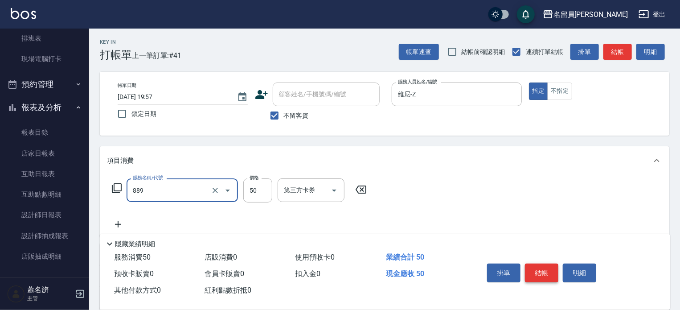
type input "精油(889)"
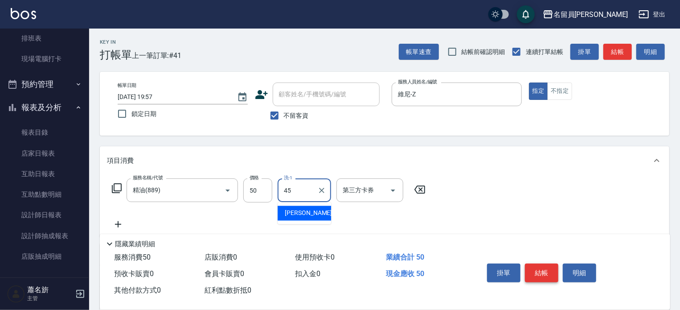
type input "[PERSON_NAME]-45"
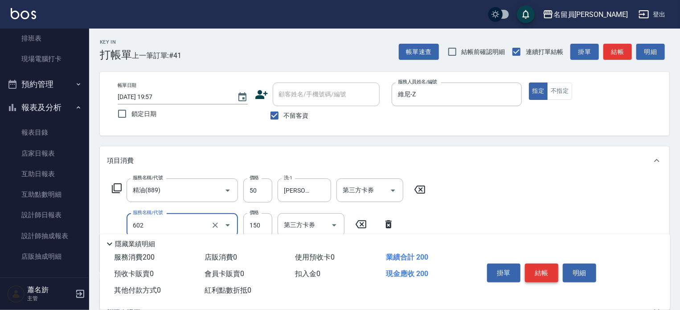
type input "一般洗髮(602)"
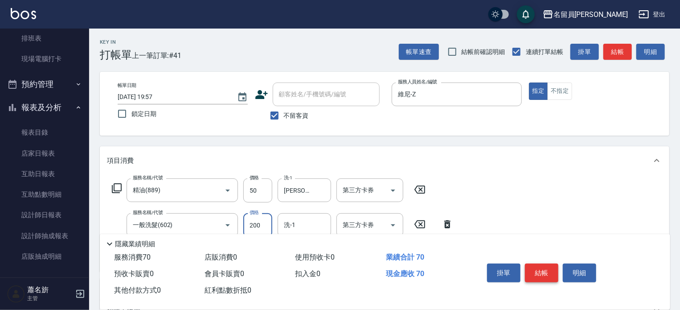
type input "200"
type input "[PERSON_NAME]-45"
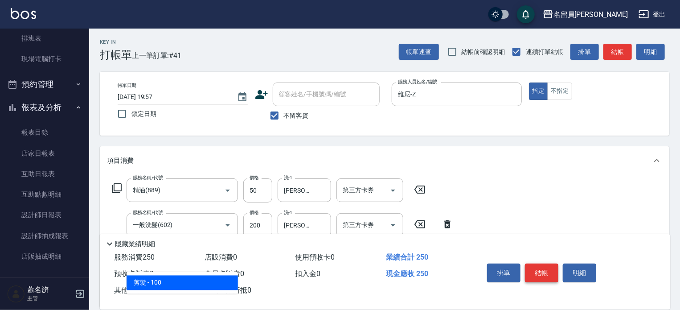
type input "剪髮(302)"
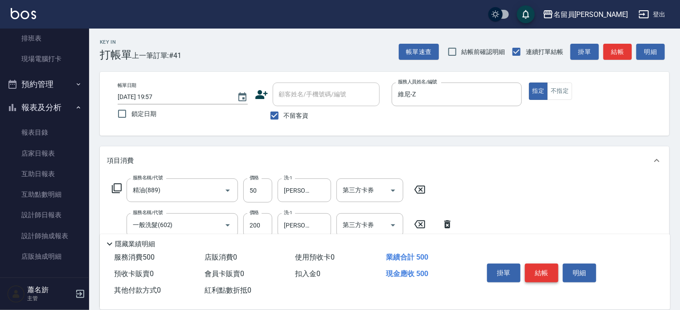
type input "250"
click at [530, 267] on button "結帳" at bounding box center [541, 272] width 33 height 19
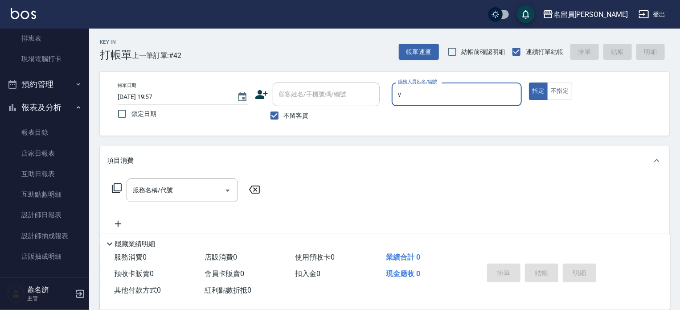
type input "[PERSON_NAME][PERSON_NAME]-V"
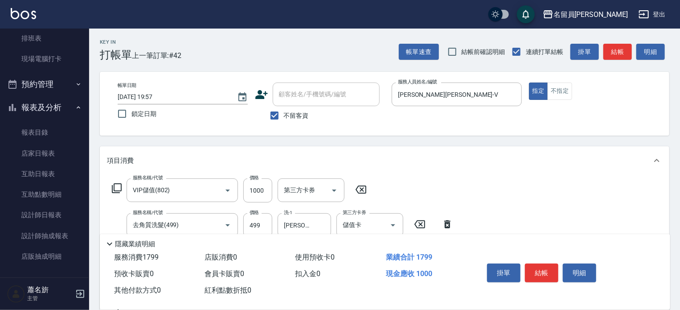
click at [531, 266] on button "結帳" at bounding box center [541, 272] width 33 height 19
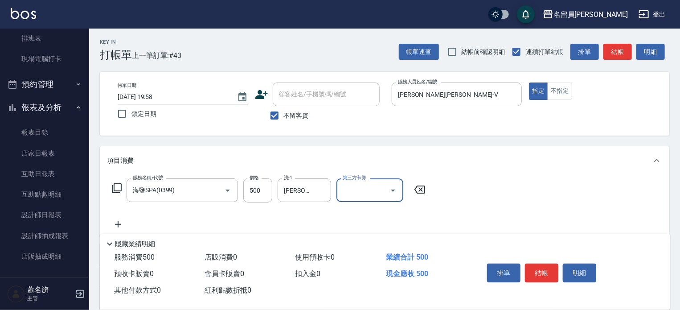
click at [531, 266] on button "結帳" at bounding box center [541, 272] width 33 height 19
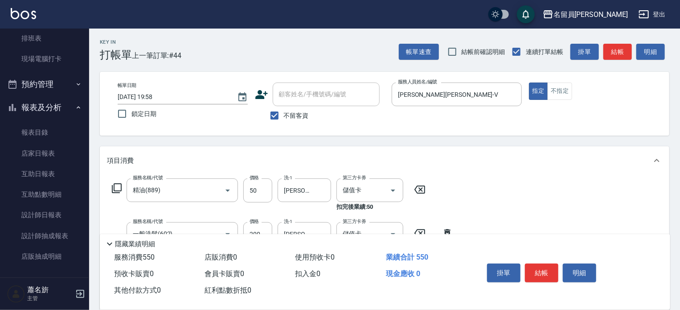
click at [531, 266] on button "結帳" at bounding box center [541, 272] width 33 height 19
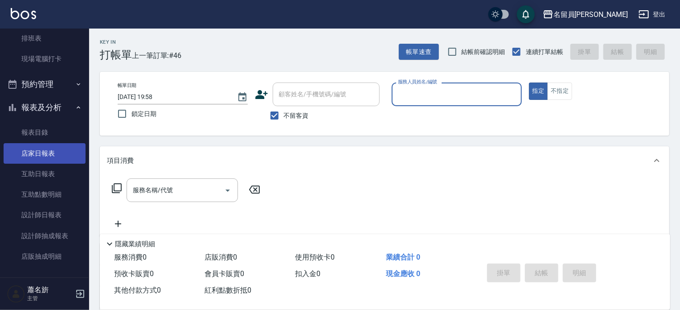
click at [45, 148] on link "店家日報表" at bounding box center [45, 153] width 82 height 21
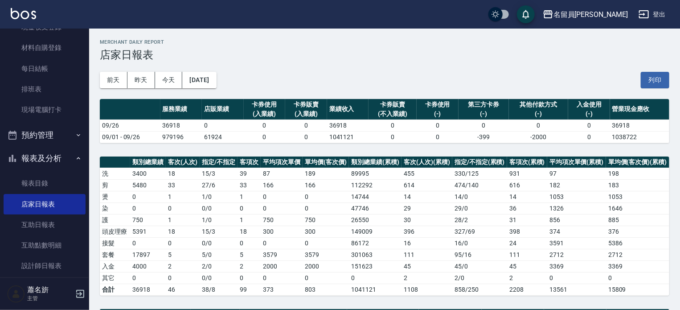
scroll to position [45, 0]
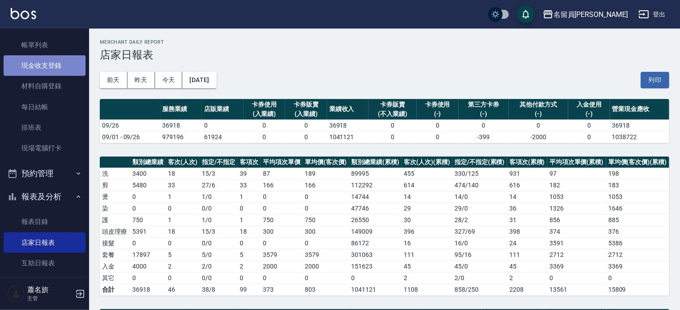
click at [60, 58] on link "現金收支登錄" at bounding box center [45, 65] width 82 height 21
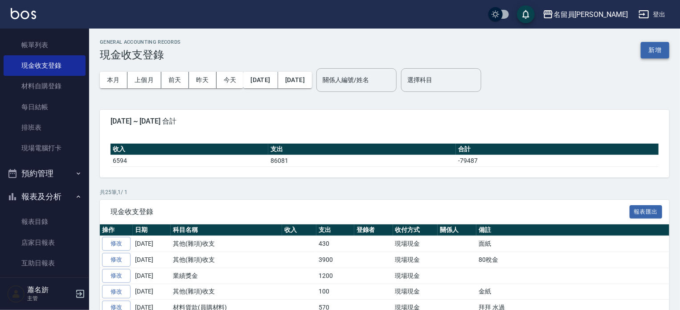
click at [660, 53] on button "新增" at bounding box center [655, 50] width 29 height 16
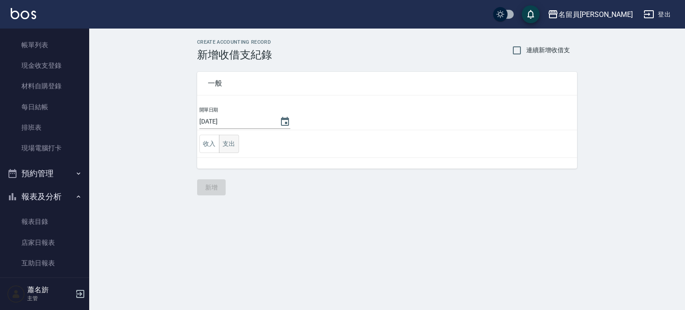
click at [230, 146] on button "支出" at bounding box center [229, 144] width 20 height 18
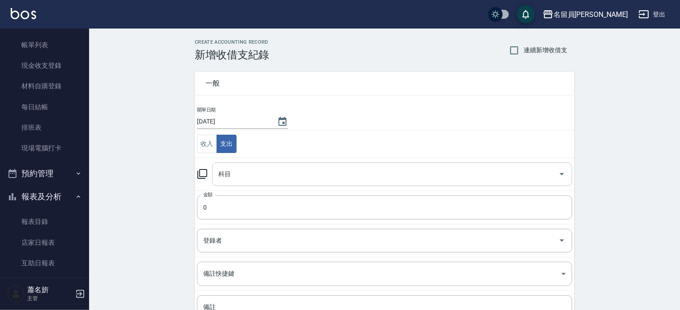
click at [247, 164] on div "科目" at bounding box center [392, 174] width 360 height 24
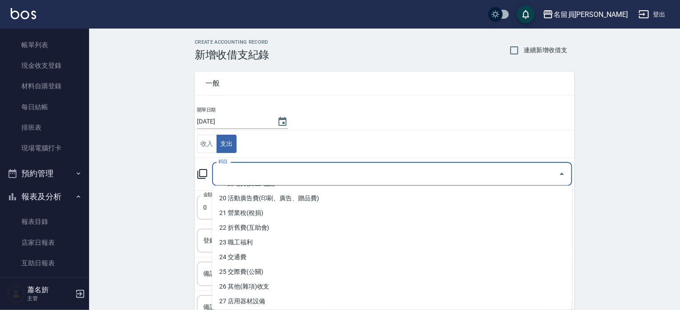
scroll to position [312, 0]
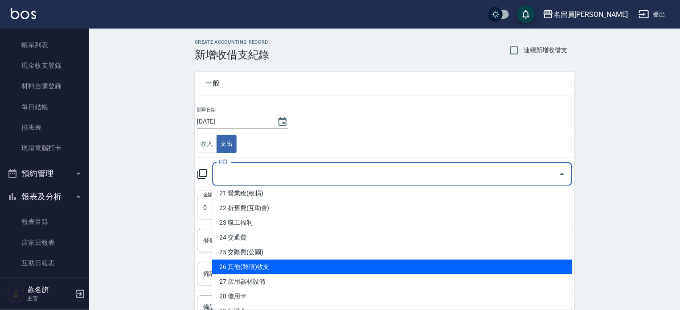
click at [275, 263] on li "26 其他(雜項)收支" at bounding box center [392, 266] width 360 height 15
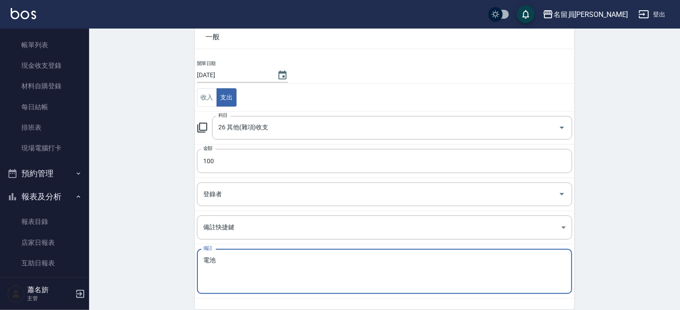
scroll to position [82, 0]
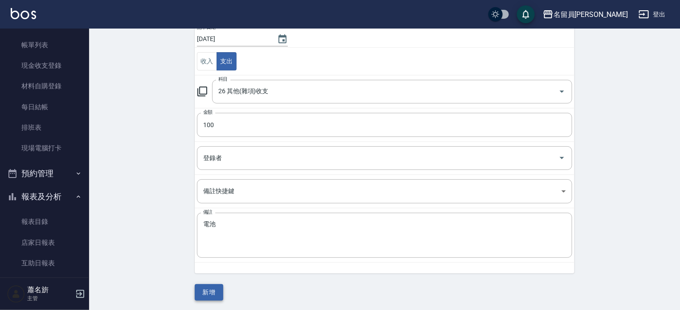
drag, startPoint x: 223, startPoint y: 301, endPoint x: 216, endPoint y: 289, distance: 14.0
click at [221, 294] on div "CREATE ACCOUNTING RECORD 新增收借支紀錄 連續新增收借支 一般 開單日期 [DATE] 收入 支出 科目 26 其他(雜項)收支 科目…" at bounding box center [384, 128] width 591 height 365
click at [216, 289] on button "新增" at bounding box center [209, 292] width 29 height 16
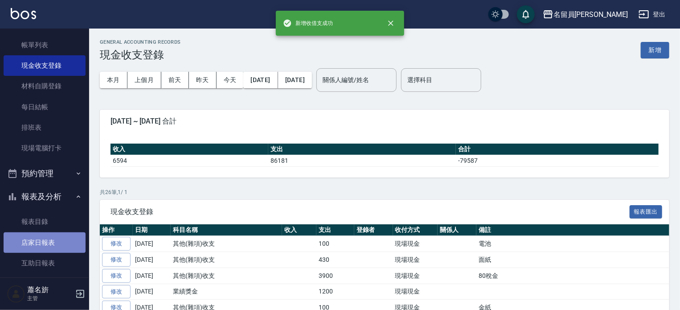
click at [64, 247] on link "店家日報表" at bounding box center [45, 242] width 82 height 21
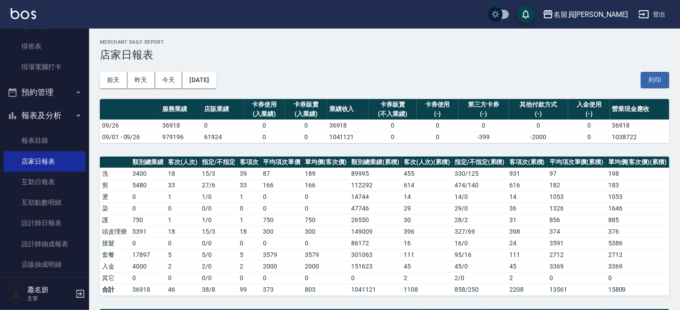
scroll to position [6, 0]
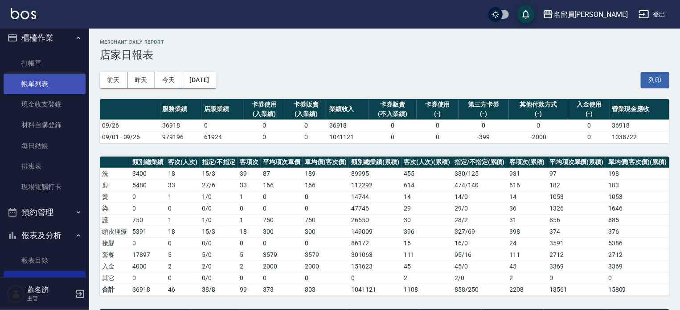
click at [52, 82] on link "帳單列表" at bounding box center [45, 84] width 82 height 21
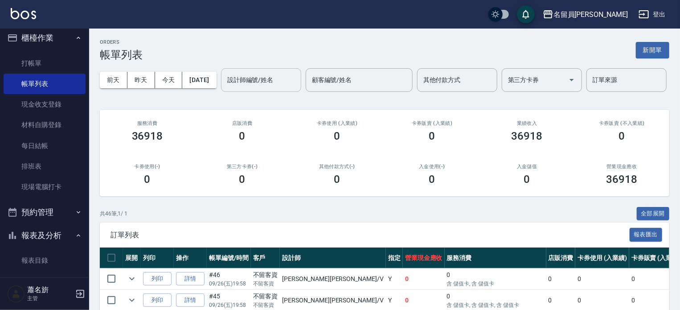
click at [221, 92] on div "設計師編號/姓名" at bounding box center [261, 80] width 80 height 24
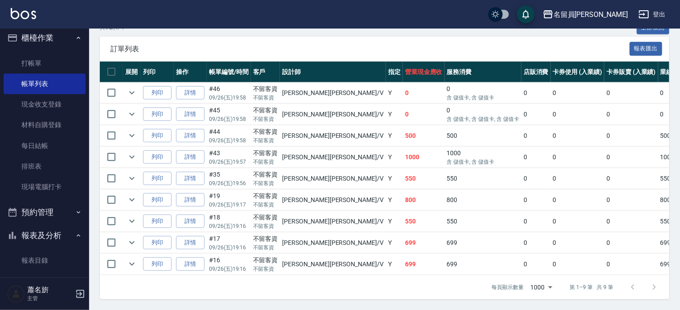
scroll to position [219, 0]
click at [62, 65] on link "打帳單" at bounding box center [45, 63] width 82 height 21
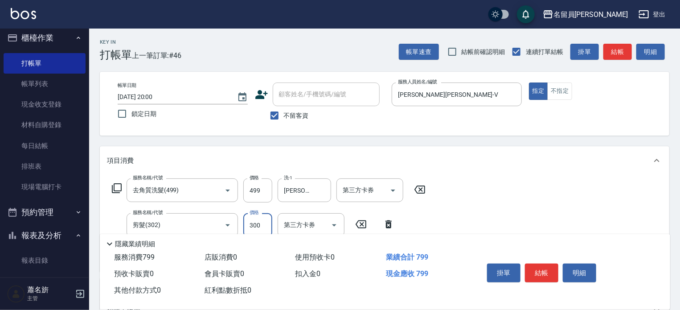
click at [535, 271] on button "結帳" at bounding box center [541, 272] width 33 height 19
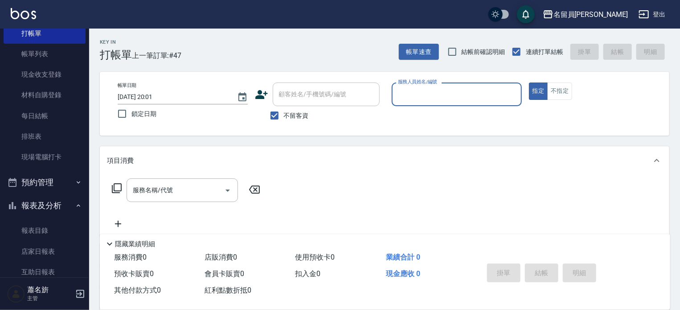
scroll to position [50, 0]
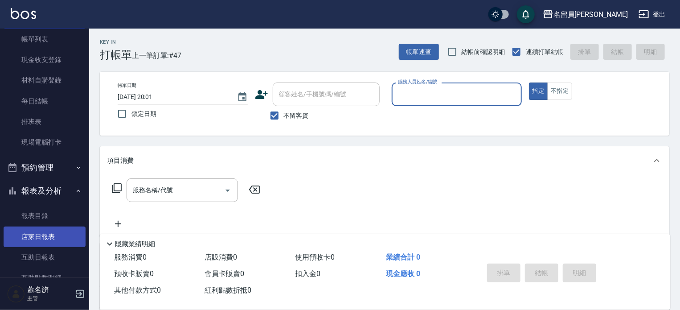
click at [36, 237] on link "店家日報表" at bounding box center [45, 236] width 82 height 21
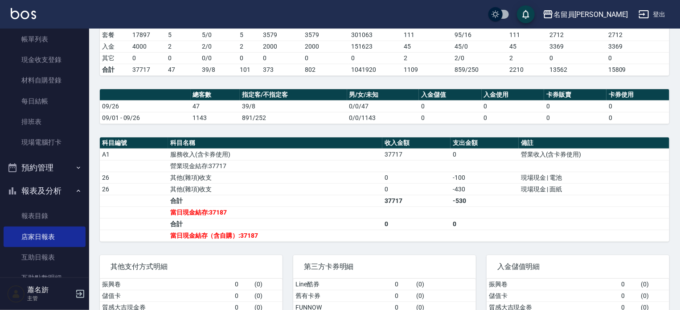
scroll to position [223, 0]
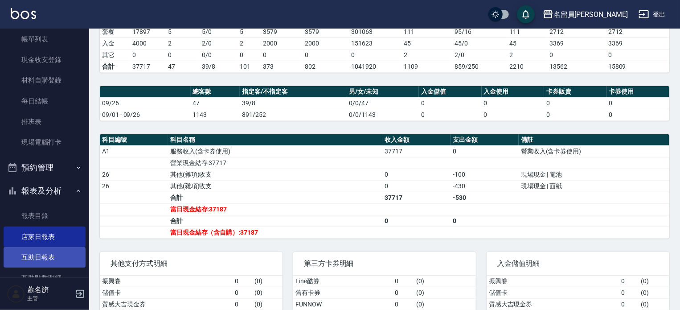
drag, startPoint x: 45, startPoint y: 259, endPoint x: 45, endPoint y: 255, distance: 4.5
click at [45, 259] on link "互助日報表" at bounding box center [45, 257] width 82 height 21
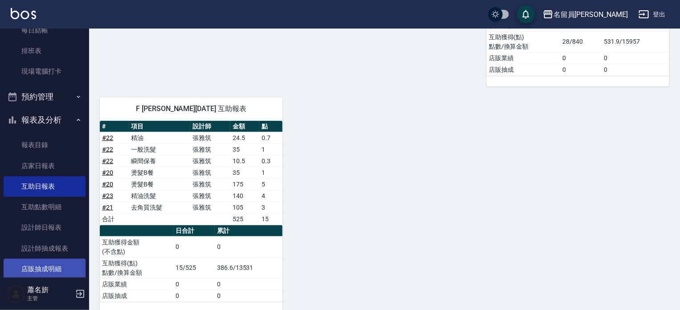
scroll to position [184, 0]
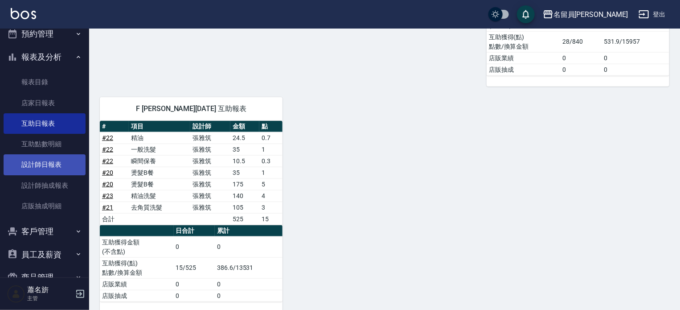
click at [61, 164] on link "設計師日報表" at bounding box center [45, 164] width 82 height 21
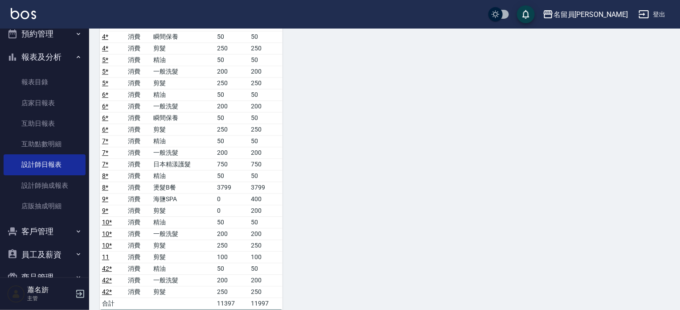
scroll to position [1204, 0]
